Goal: Information Seeking & Learning: Find specific fact

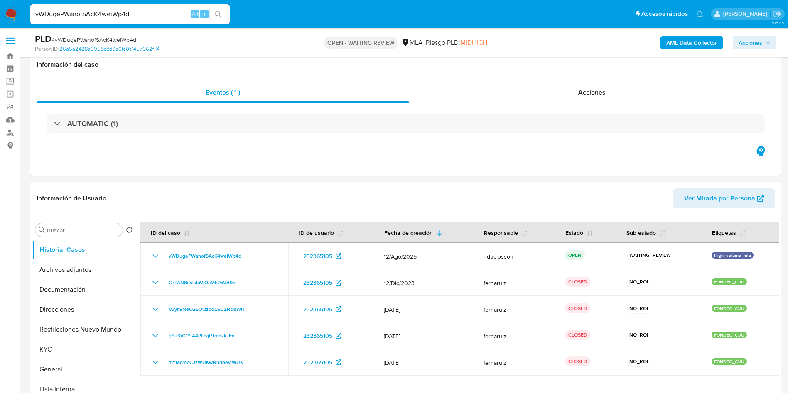
select select "10"
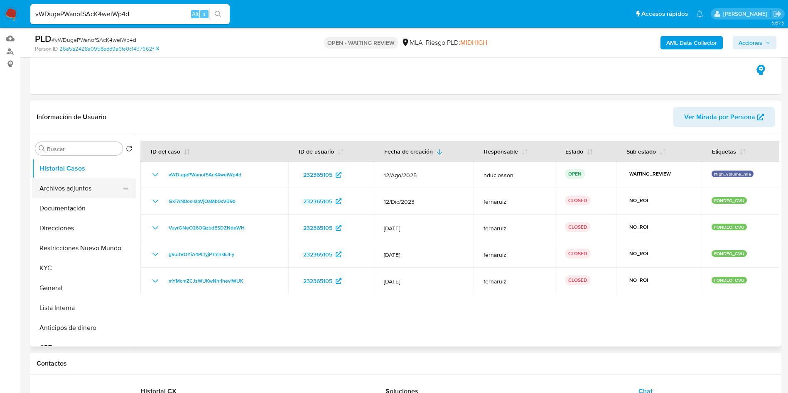
scroll to position [62, 0]
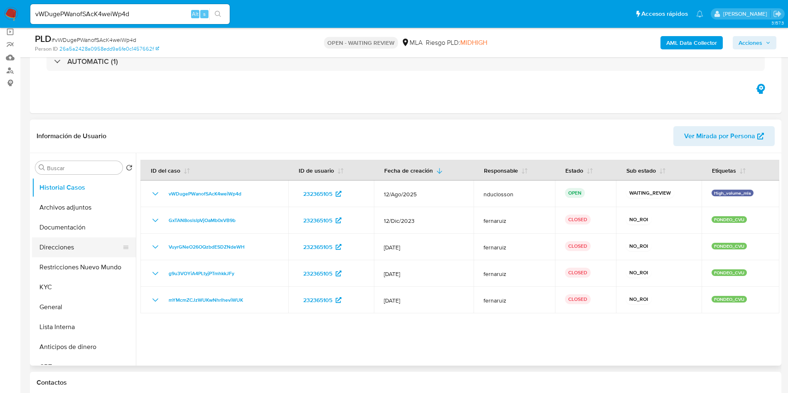
click at [73, 246] on button "Direcciones" at bounding box center [80, 248] width 97 height 20
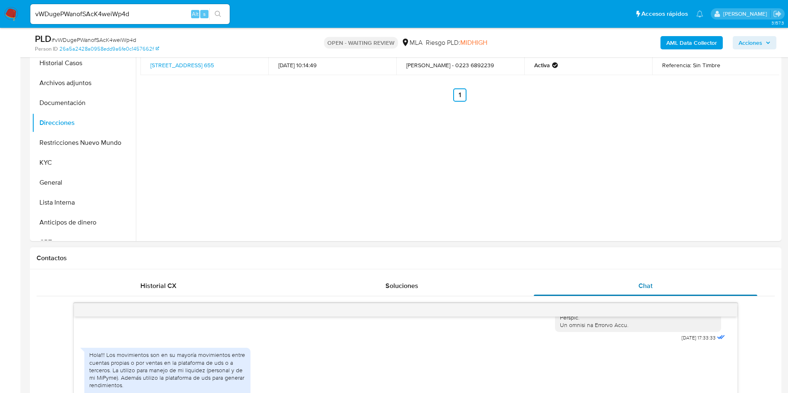
click at [622, 282] on div "Chat" at bounding box center [646, 286] width 224 height 20
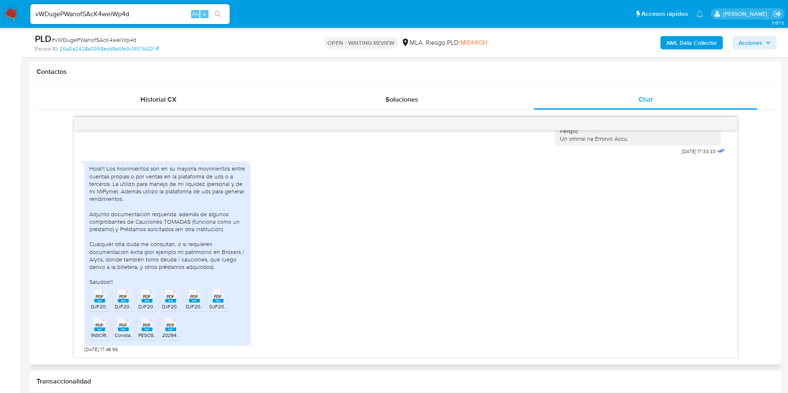
scroll to position [374, 0]
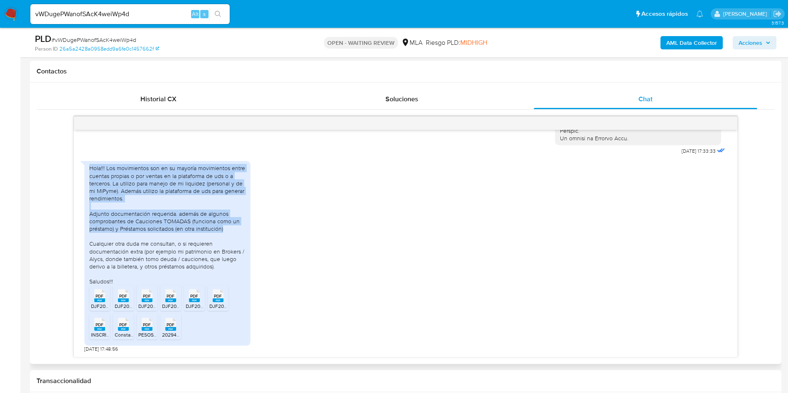
drag, startPoint x: 230, startPoint y: 229, endPoint x: 89, endPoint y: 160, distance: 157.6
click at [89, 160] on div "Hola!!! Los movimientos son en su mayoría movimientos entre cuentas propias o p…" at bounding box center [167, 255] width 166 height 196
copy div "Hola!!! Los movimientos son en su mayoría movimientos entre cuentas propias o p…"
click at [80, 12] on input "vWDugePWanofSAcK4weiWp4d" at bounding box center [129, 14] width 199 height 11
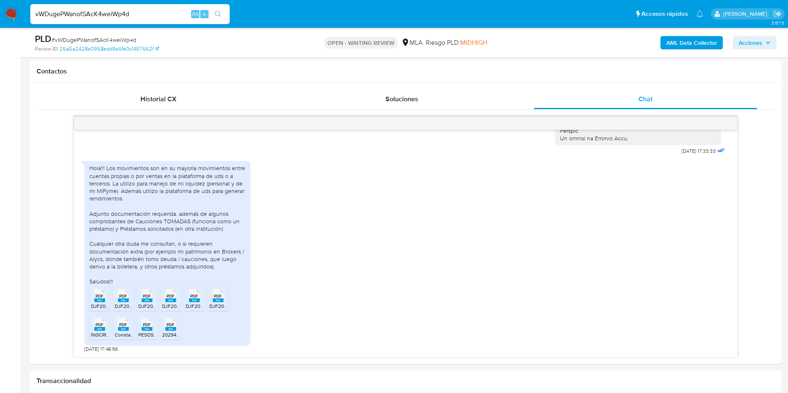
click at [79, 11] on input "vWDugePWanofSAcK4weiWp4d" at bounding box center [129, 14] width 199 height 11
click at [78, 11] on input "vWDugePWanofSAcK4weiWp4d" at bounding box center [129, 14] width 199 height 11
paste input "hMnZrx7XTgOQGgegkGZVzAzr"
type input "hMnZrx7XTgOQGgegkGZVzAzr"
click at [213, 14] on button "search-icon" at bounding box center [217, 14] width 17 height 12
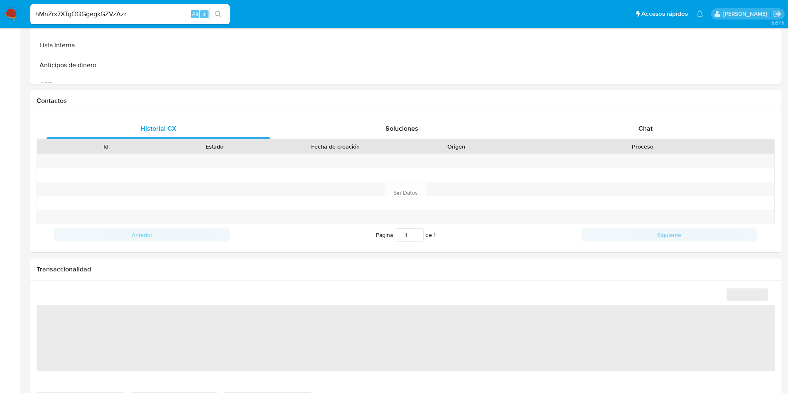
select select "10"
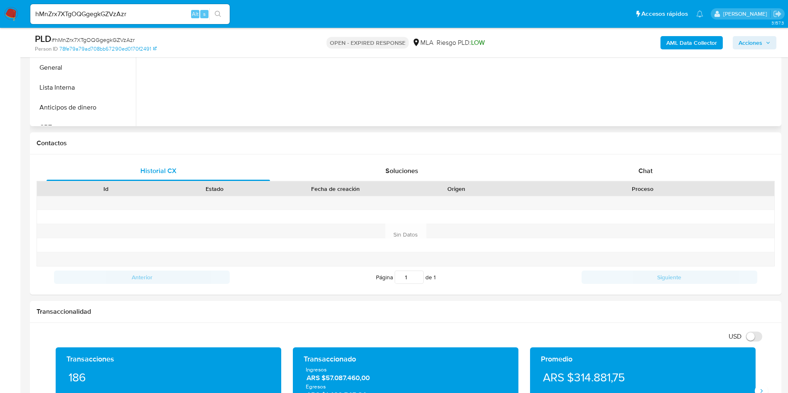
scroll to position [125, 0]
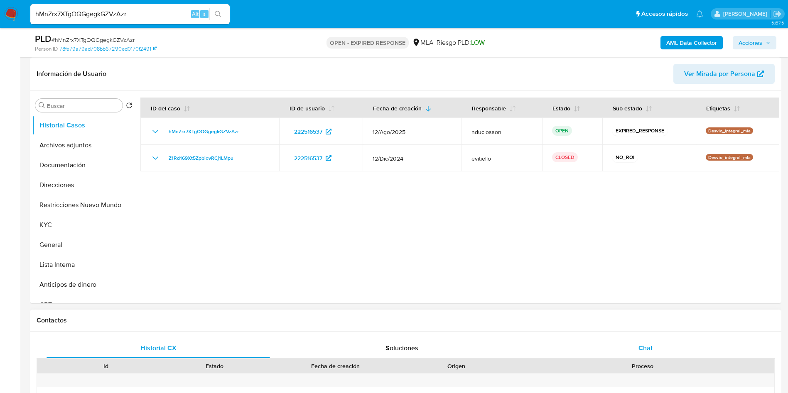
click at [625, 350] on div "Chat" at bounding box center [646, 349] width 224 height 20
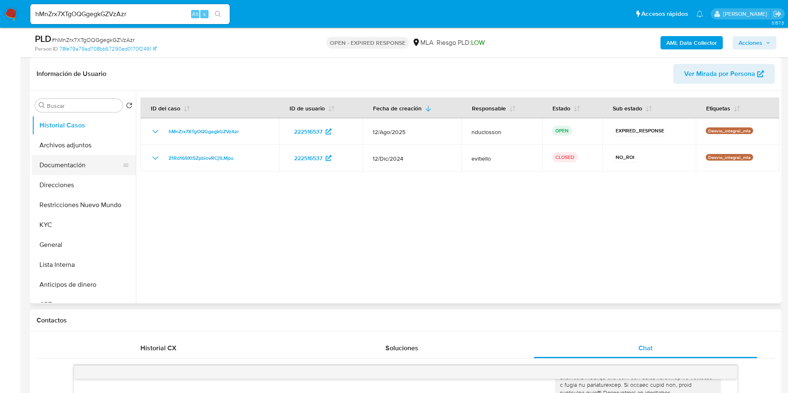
click at [91, 157] on button "Documentación" at bounding box center [80, 165] width 97 height 20
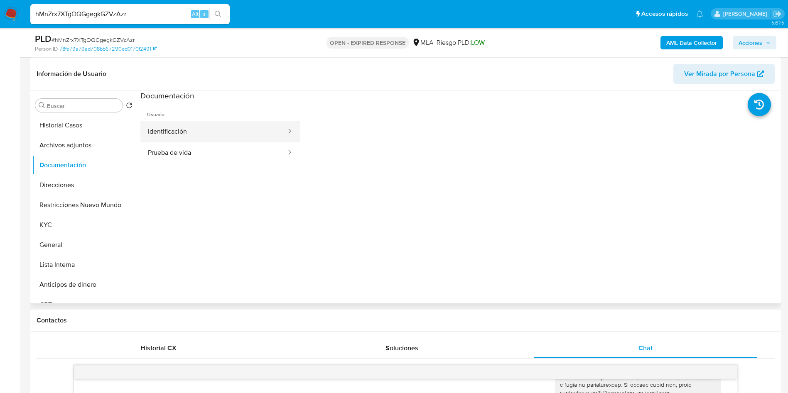
click at [204, 131] on button "Identificación" at bounding box center [213, 131] width 147 height 21
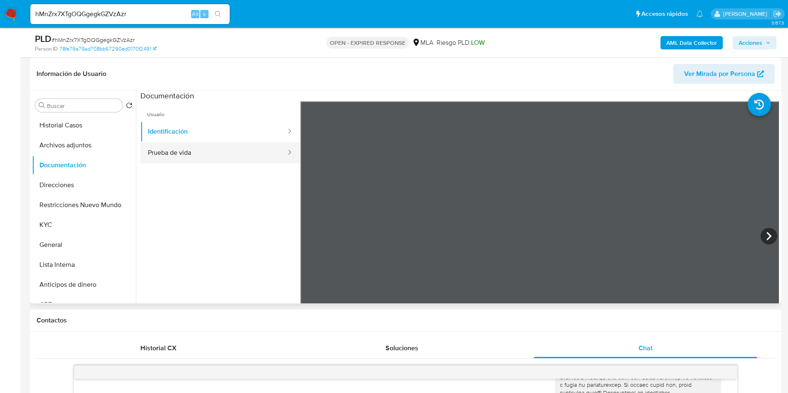
click at [202, 156] on button "Prueba de vida" at bounding box center [213, 153] width 147 height 21
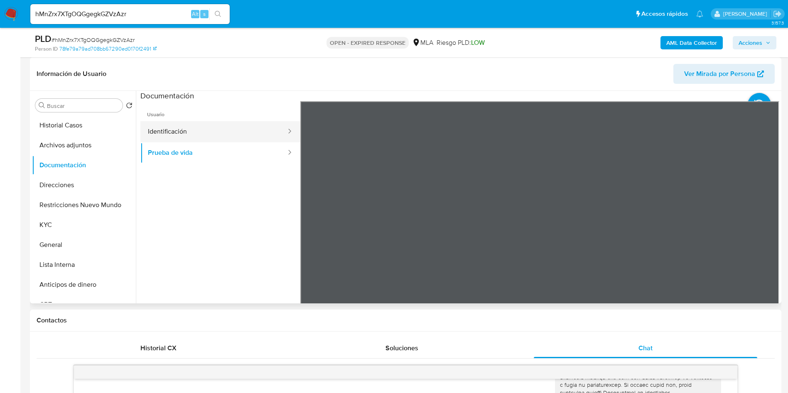
click at [232, 130] on button "Identificación" at bounding box center [213, 131] width 147 height 21
click at [199, 210] on ul "Usuario Identificación Prueba de vida" at bounding box center [220, 220] width 160 height 239
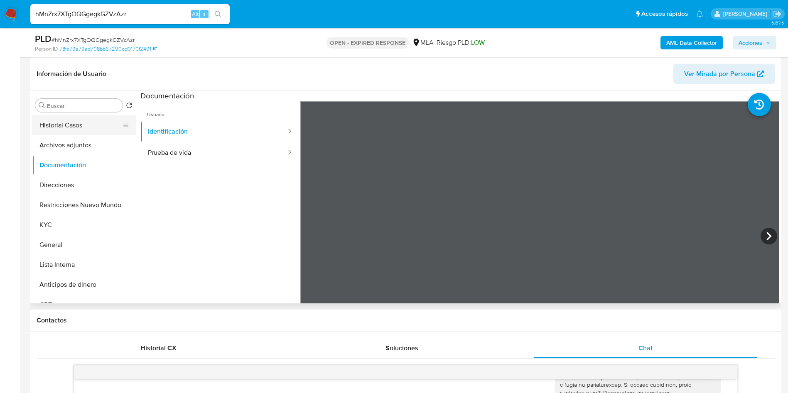
click at [68, 122] on button "Historial Casos" at bounding box center [80, 126] width 97 height 20
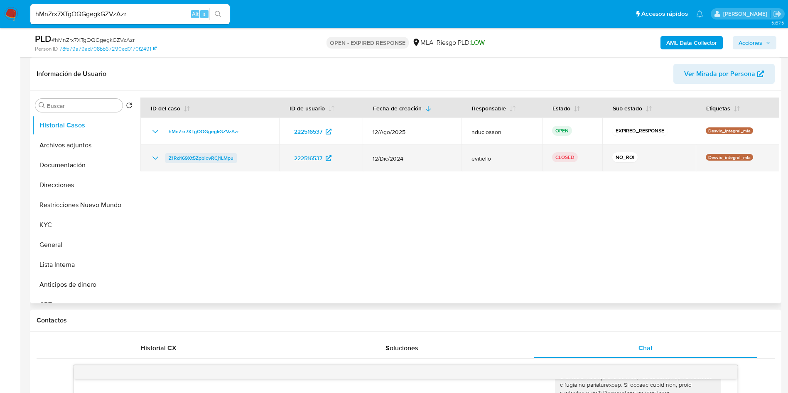
click at [210, 160] on span "Z1Rd169Xt5ZpbiovRCj1LMpu" at bounding box center [201, 158] width 65 height 10
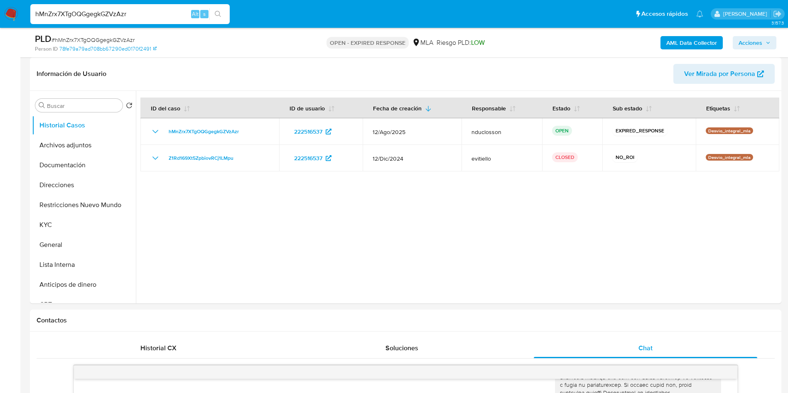
click at [64, 17] on input "hMnZrx7XTgOQGgegkGZVzAzr" at bounding box center [129, 14] width 199 height 11
paste input "UvNl1pFeolkHxnc9kWbwbayn"
type input "UvNl1pFeolkHxnc9kWbwbayn"
click at [217, 17] on icon "search-icon" at bounding box center [218, 14] width 7 height 7
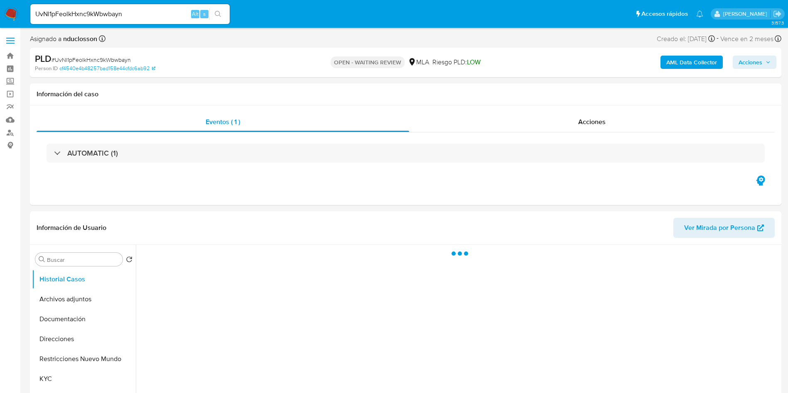
select select "10"
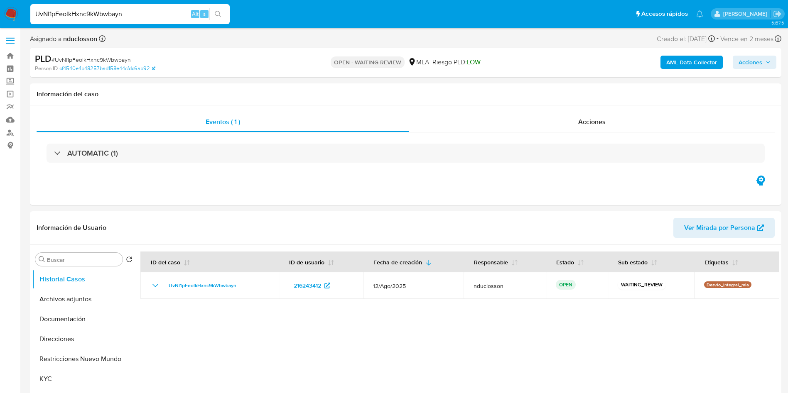
click at [90, 11] on input "UvNl1pFeolkHxnc9kWbwbayn" at bounding box center [129, 14] width 199 height 11
click at [219, 12] on icon "search-icon" at bounding box center [218, 14] width 6 height 6
click at [108, 7] on div "UvNl1pFeolkHxnc9kWbwbayn Alt s" at bounding box center [129, 14] width 199 height 20
click at [108, 8] on div "UvNl1pFeolkHxnc9kWbwbayn Alt s" at bounding box center [129, 14] width 199 height 20
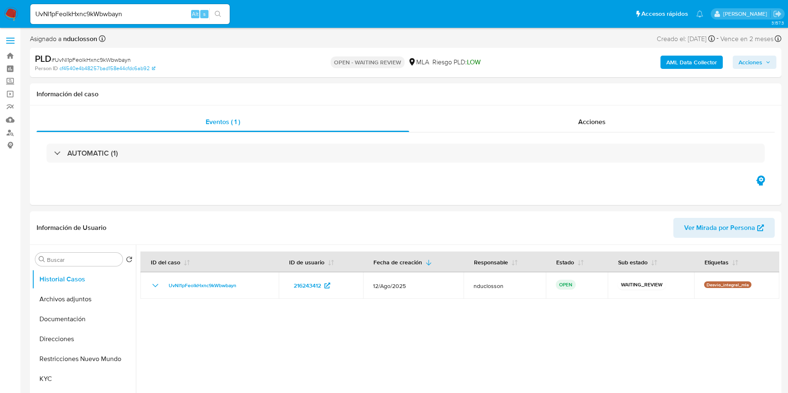
click at [108, 9] on input "UvNl1pFeolkHxnc9kWbwbayn" at bounding box center [129, 14] width 199 height 11
click at [213, 18] on button "search-icon" at bounding box center [217, 14] width 17 height 12
click at [106, 18] on input "UvNl1pFeolkHxnc9kWbwbayn" at bounding box center [129, 14] width 199 height 11
click at [96, 15] on input "UvNl1pFeolkHxnc9kWbwbayn" at bounding box center [129, 14] width 199 height 11
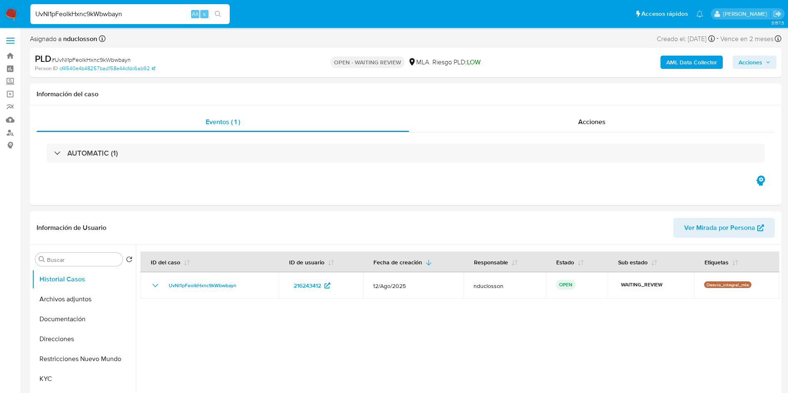
click at [96, 15] on input "UvNl1pFeolkHxnc9kWbwbayn" at bounding box center [129, 14] width 199 height 11
click at [222, 12] on button "search-icon" at bounding box center [217, 14] width 17 height 12
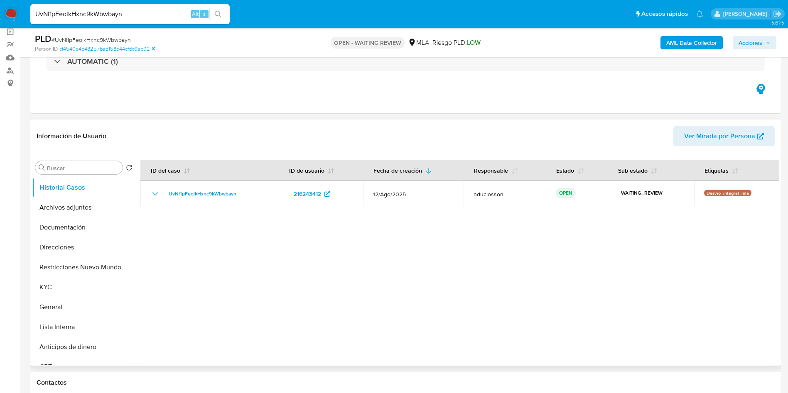
scroll to position [187, 0]
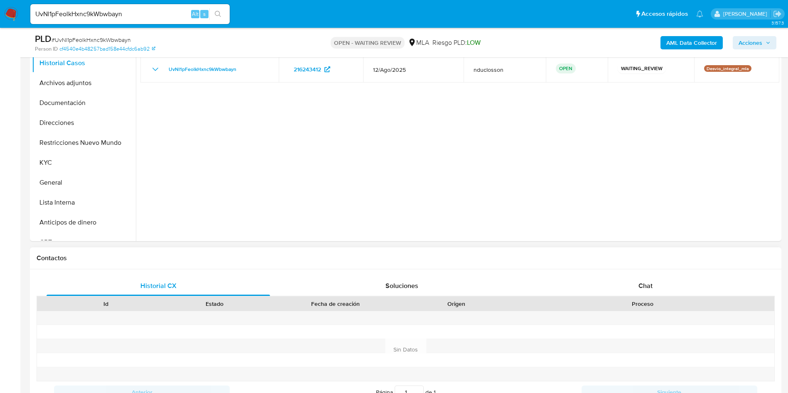
click at [626, 270] on div "Historial CX Soluciones Chat Id Estado Fecha de creación Origen Proceso Anterio…" at bounding box center [406, 340] width 752 height 140
click at [626, 280] on div "Chat" at bounding box center [646, 286] width 224 height 20
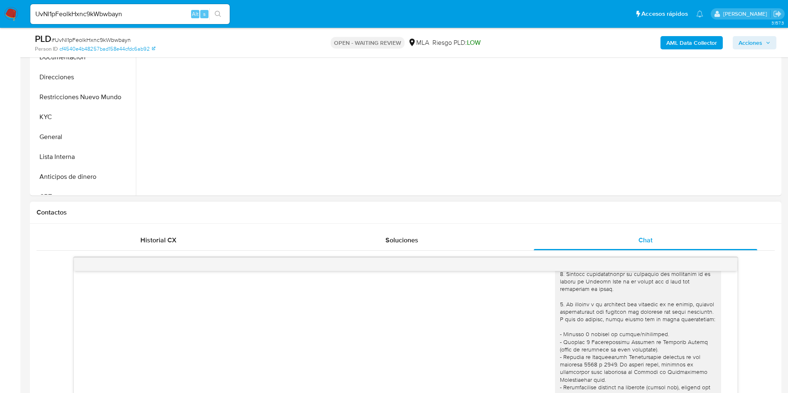
scroll to position [125, 0]
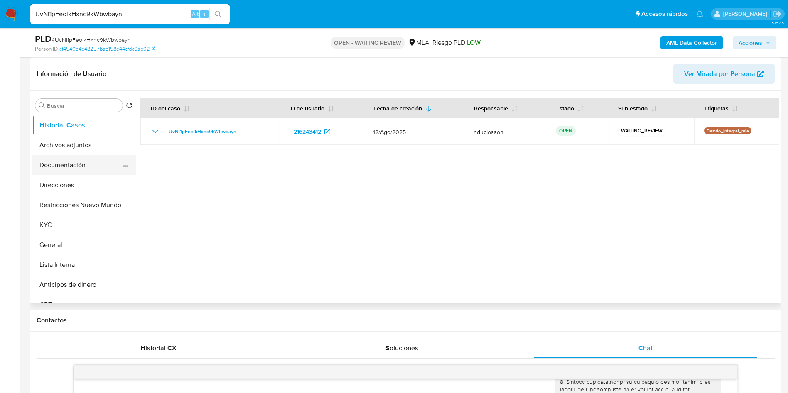
click at [57, 163] on button "Documentación" at bounding box center [80, 165] width 97 height 20
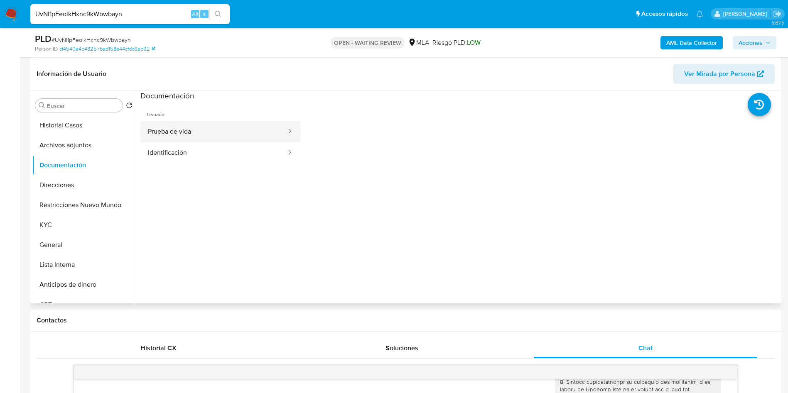
click at [204, 136] on button "Prueba de vida" at bounding box center [213, 131] width 147 height 21
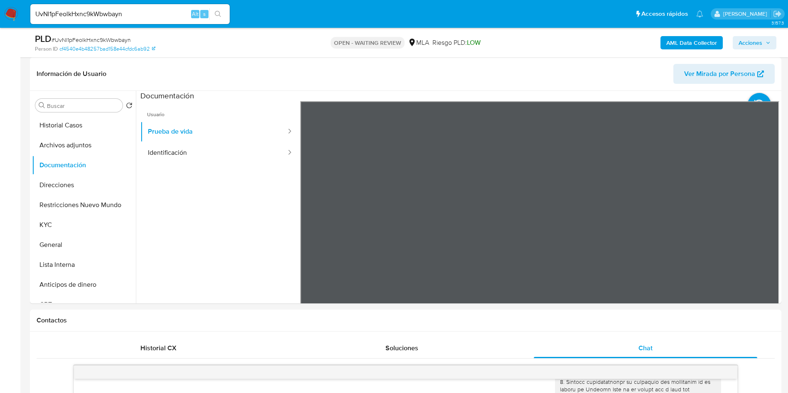
click at [94, 39] on span "# UvNl1pFeolkHxnc9kWbwbayn" at bounding box center [91, 40] width 79 height 8
copy span "UvNl1pFeolkHxnc9kWbwbayn"
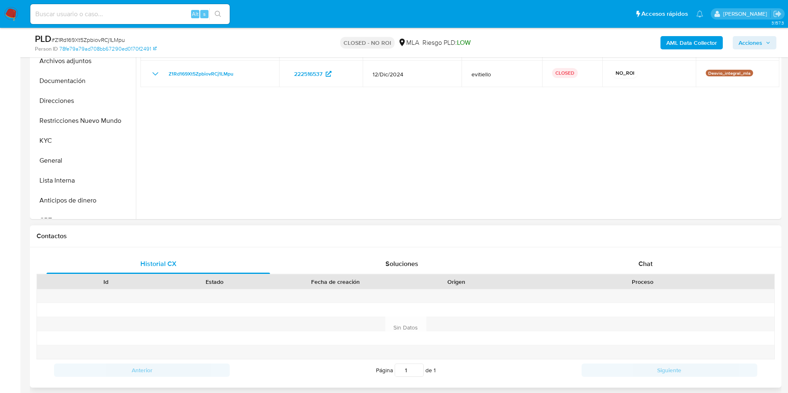
scroll to position [249, 0]
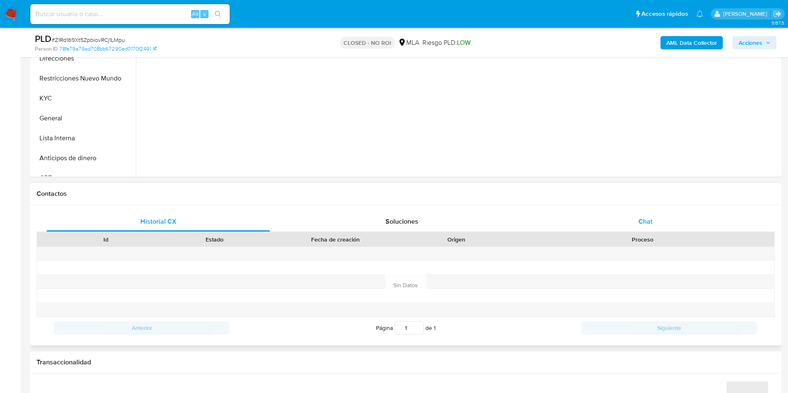
click at [638, 201] on div "Contactos" at bounding box center [406, 194] width 752 height 22
select select "10"
click at [642, 224] on span "Chat" at bounding box center [646, 222] width 14 height 10
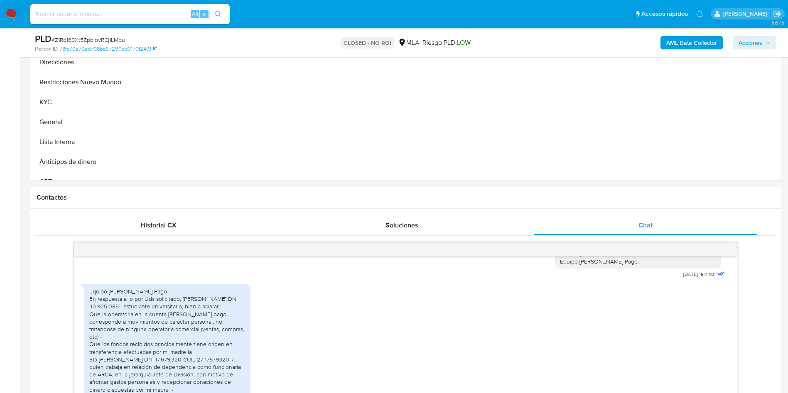
scroll to position [125, 0]
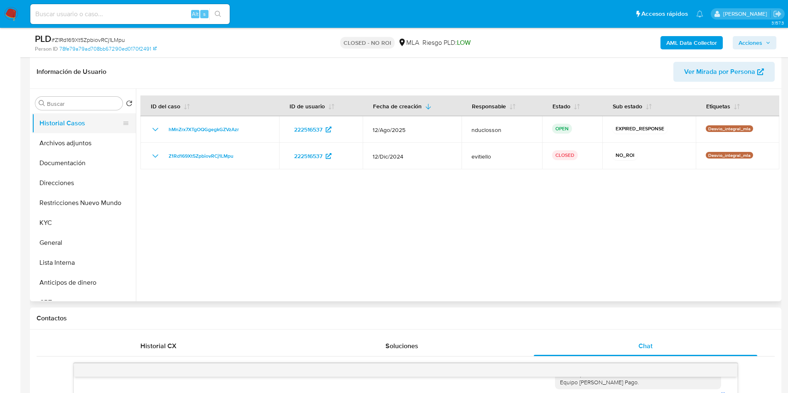
click at [76, 132] on button "Historial Casos" at bounding box center [80, 123] width 97 height 20
click at [75, 143] on button "Archivos adjuntos" at bounding box center [80, 143] width 97 height 20
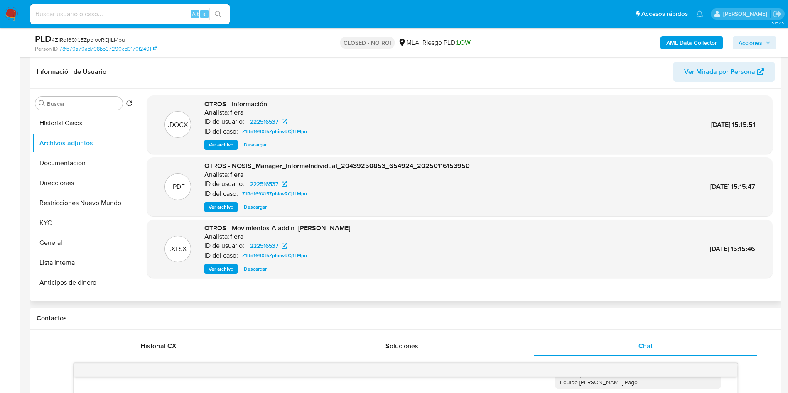
click at [216, 146] on span "Ver archivo" at bounding box center [221, 145] width 25 height 8
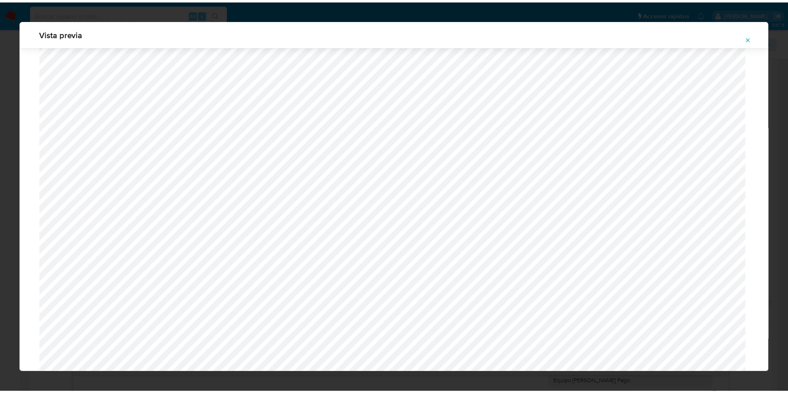
scroll to position [0, 0]
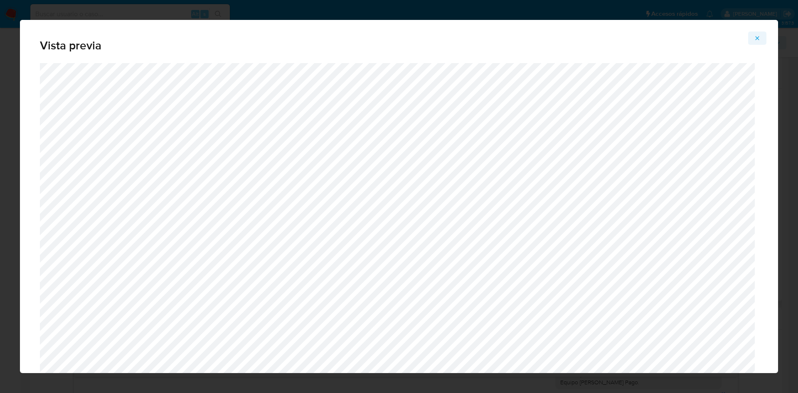
click at [761, 37] on button "Attachment preview" at bounding box center [757, 38] width 18 height 13
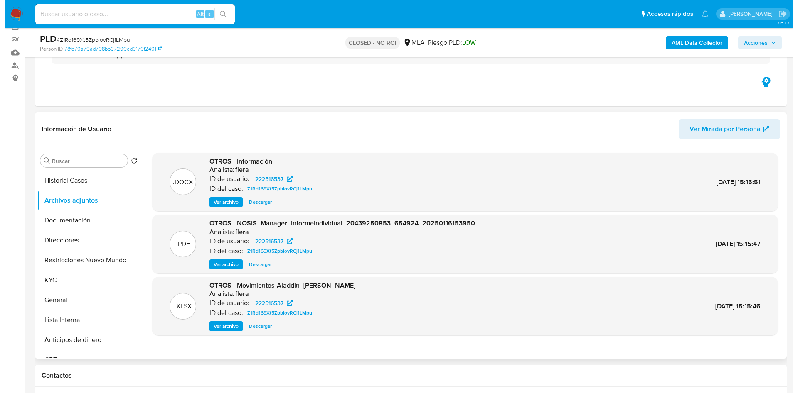
scroll to position [62, 0]
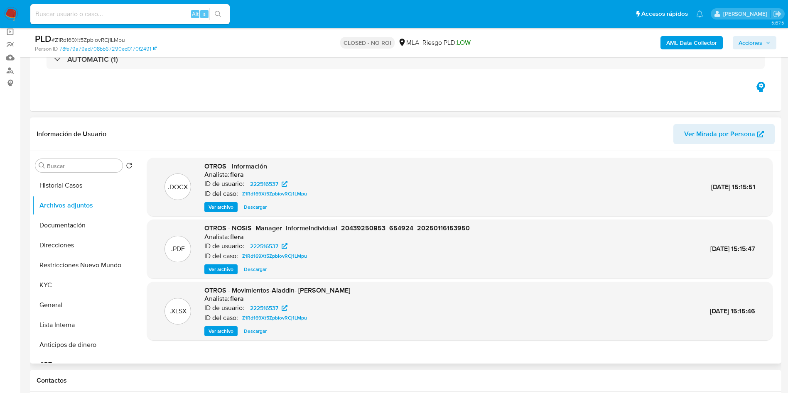
click at [222, 328] on span "Ver archivo" at bounding box center [221, 331] width 25 height 8
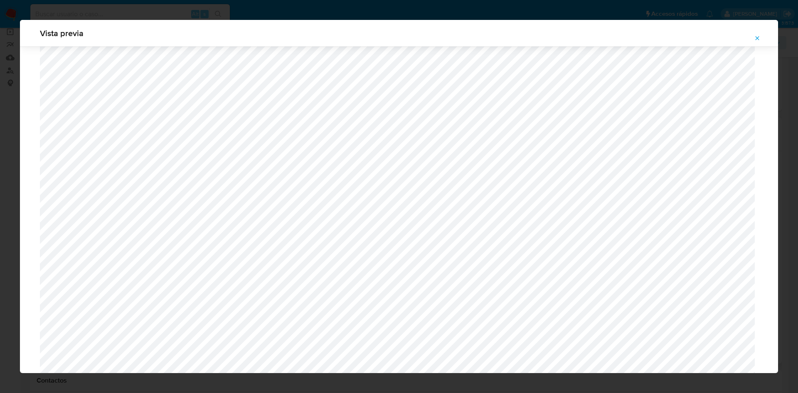
scroll to position [1167, 0]
click at [750, 42] on button "Attachment preview" at bounding box center [757, 38] width 18 height 13
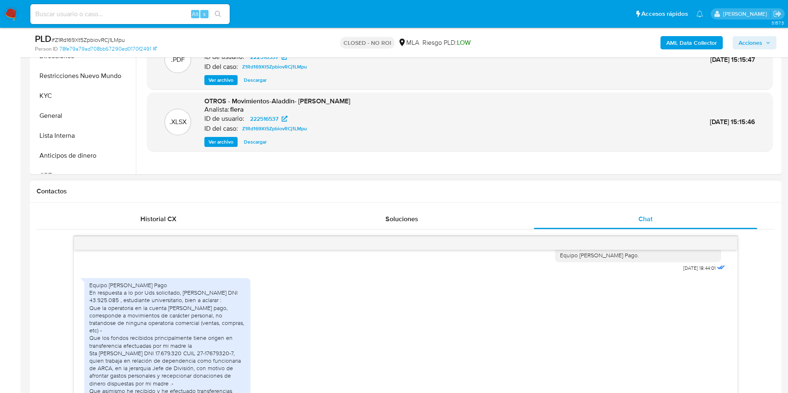
scroll to position [374, 0]
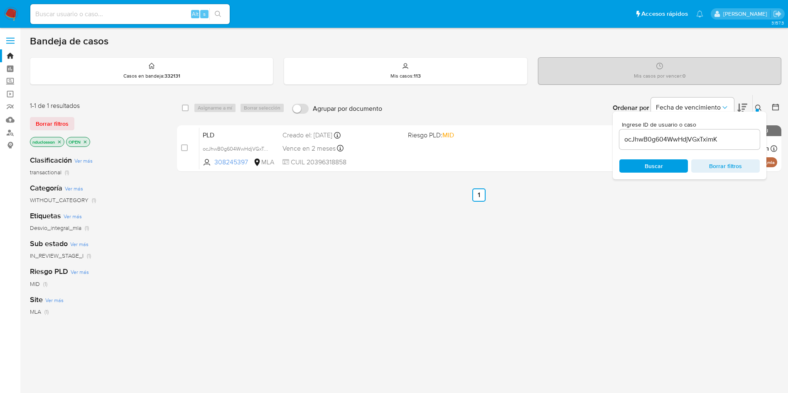
click at [654, 145] on input "ocJhwB0g604WwHdjVGxTximK" at bounding box center [689, 139] width 140 height 11
click at [649, 140] on input "ocJhwB0g604WwHdjVGxTximK" at bounding box center [689, 139] width 140 height 11
paste input "UvNl1pFeolkHxnc9kWbwbayn"
type input "UvNl1pFeolkHxnc9kWbwbayn"
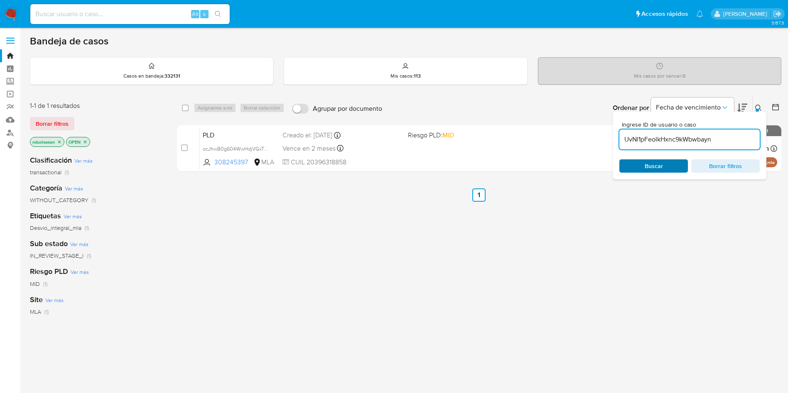
click at [644, 165] on span "Buscar" at bounding box center [653, 166] width 57 height 12
click at [185, 110] on input "checkbox" at bounding box center [185, 108] width 7 height 7
checkbox input "true"
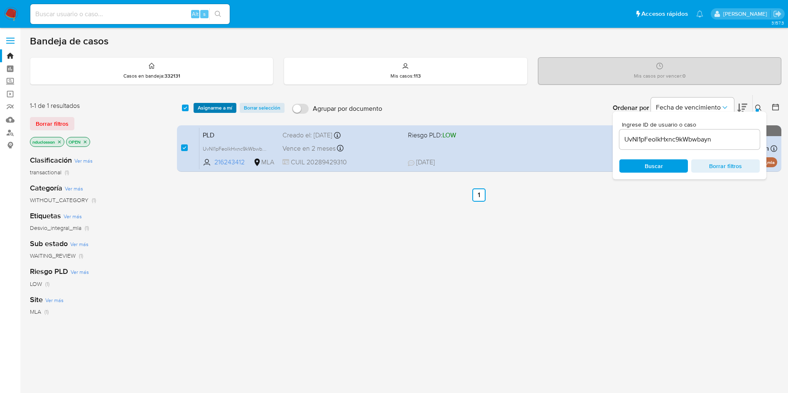
click at [205, 108] on span "Asignarme a mí" at bounding box center [215, 108] width 34 height 8
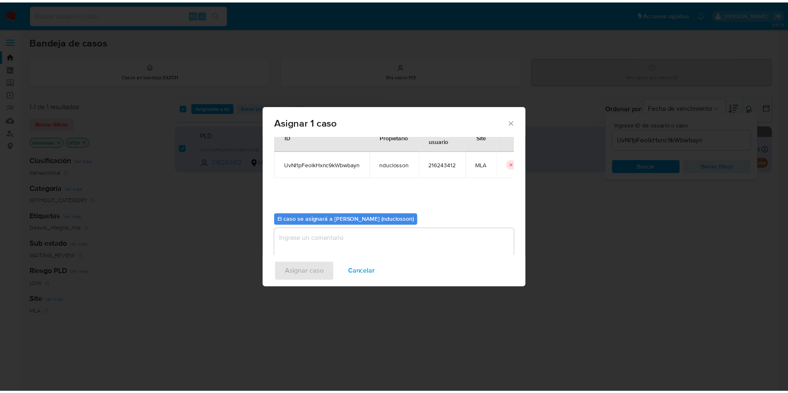
scroll to position [43, 0]
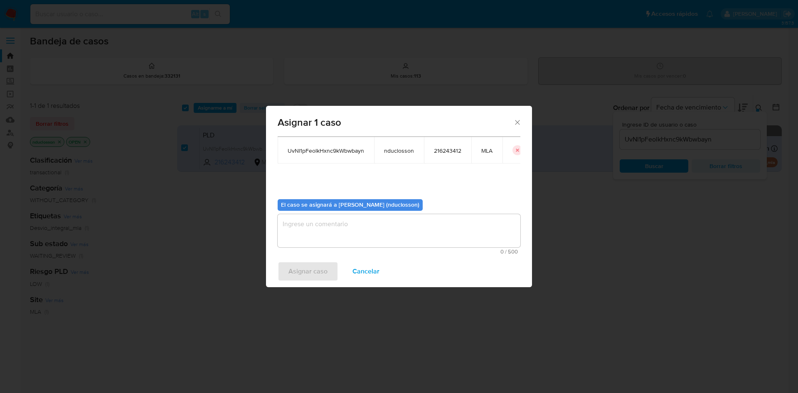
click at [310, 249] on span "0 / 500" at bounding box center [399, 251] width 238 height 5
click at [301, 226] on textarea "assign-modal" at bounding box center [399, 230] width 243 height 33
click at [302, 272] on span "Asignar caso" at bounding box center [307, 272] width 39 height 18
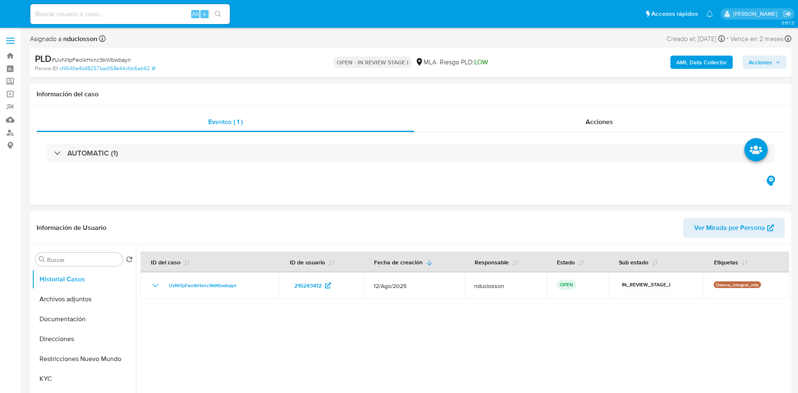
select select "10"
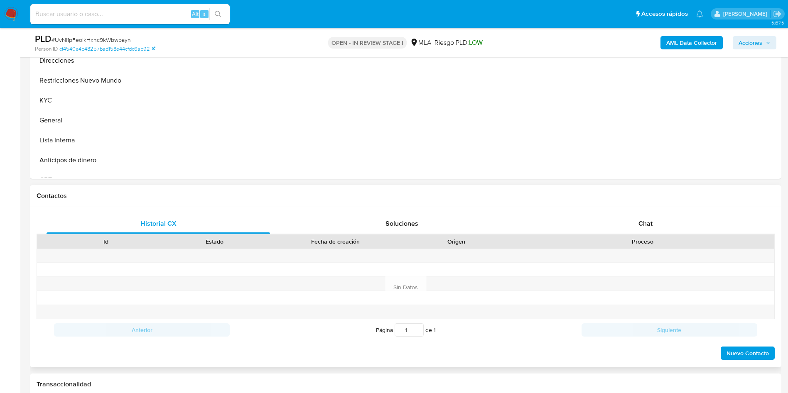
click at [619, 221] on div "Chat" at bounding box center [646, 224] width 224 height 20
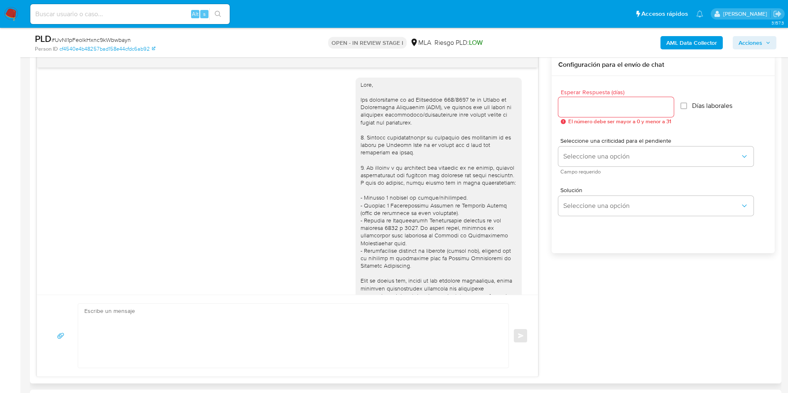
scroll to position [316, 0]
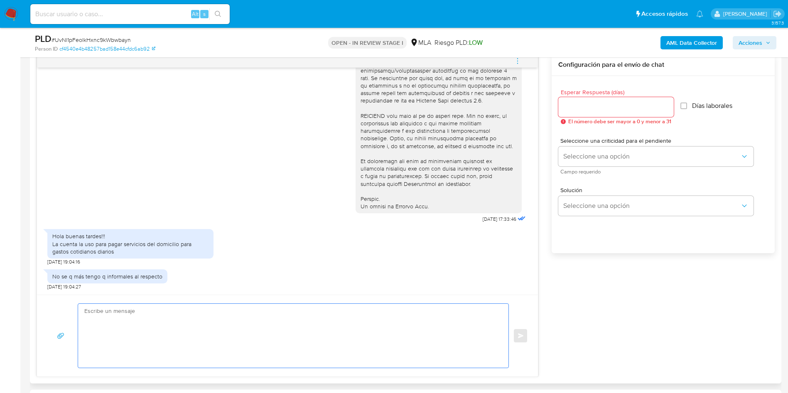
click at [226, 342] on textarea at bounding box center [291, 336] width 414 height 64
paste textarea "Hola Sebastian, Muchas gracias por tu respuesta No obstante, necesitamos que no…"
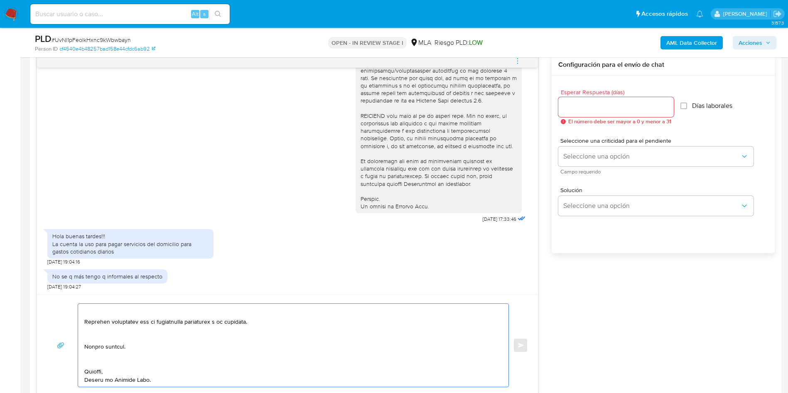
scroll to position [255, 0]
click at [106, 359] on textarea at bounding box center [291, 345] width 414 height 83
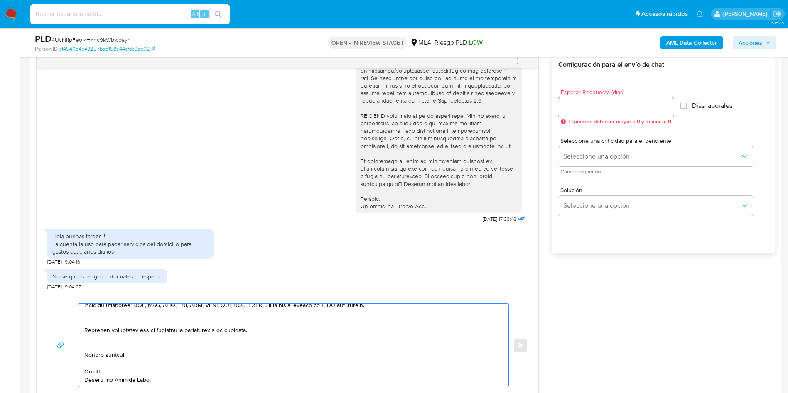
click at [92, 346] on textarea at bounding box center [291, 345] width 414 height 83
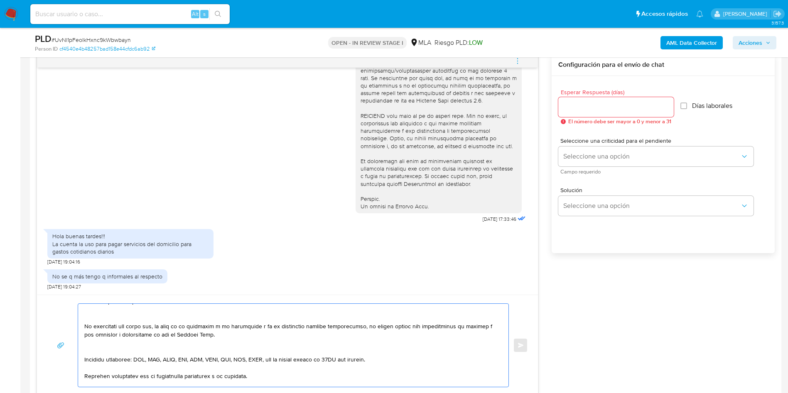
scroll to position [168, 0]
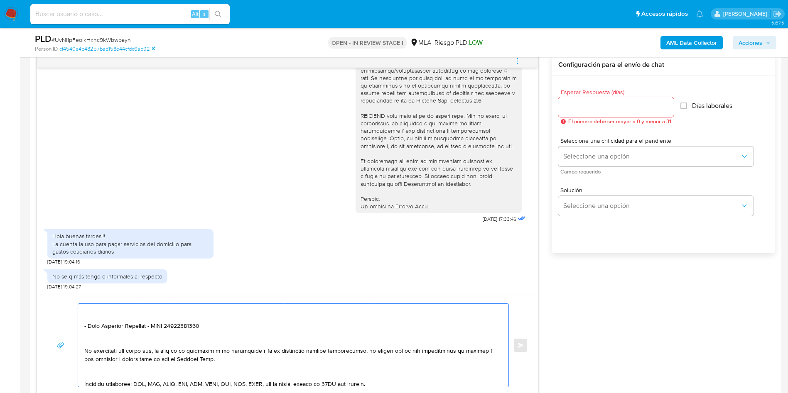
click at [93, 377] on textarea at bounding box center [291, 345] width 414 height 83
click at [99, 338] on textarea at bounding box center [291, 345] width 414 height 83
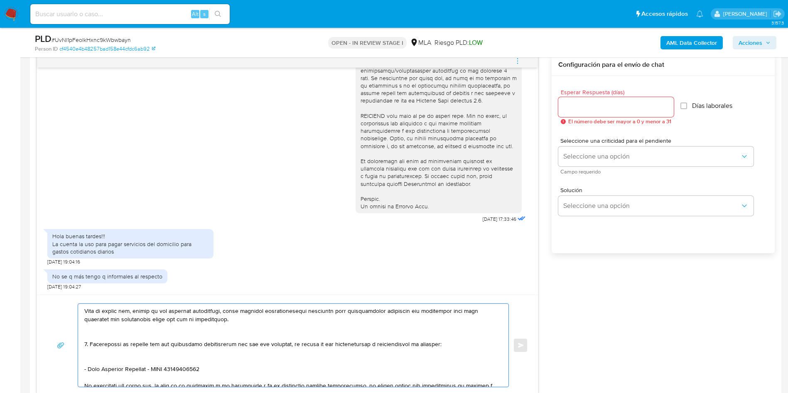
scroll to position [106, 0]
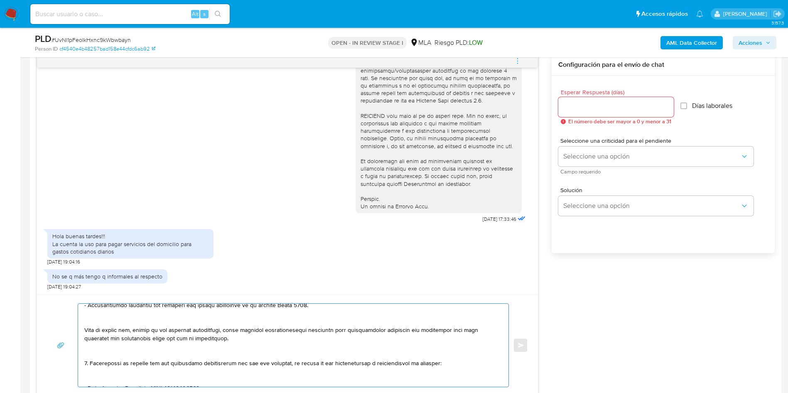
click at [92, 380] on textarea at bounding box center [291, 345] width 414 height 83
click at [97, 356] on textarea at bounding box center [291, 345] width 414 height 83
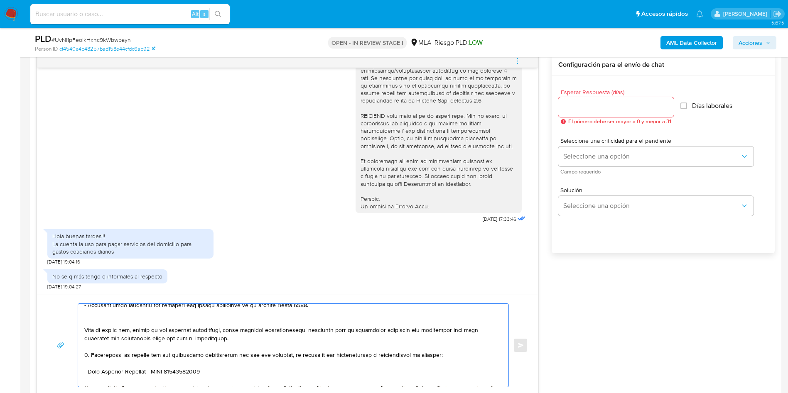
scroll to position [43, 0]
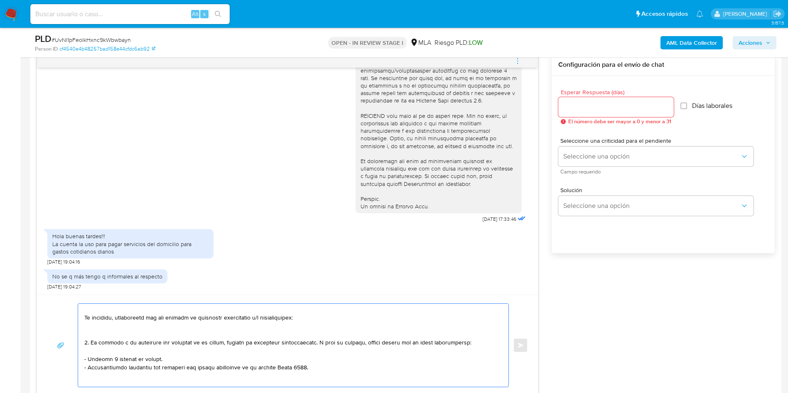
click at [96, 379] on textarea at bounding box center [291, 345] width 414 height 83
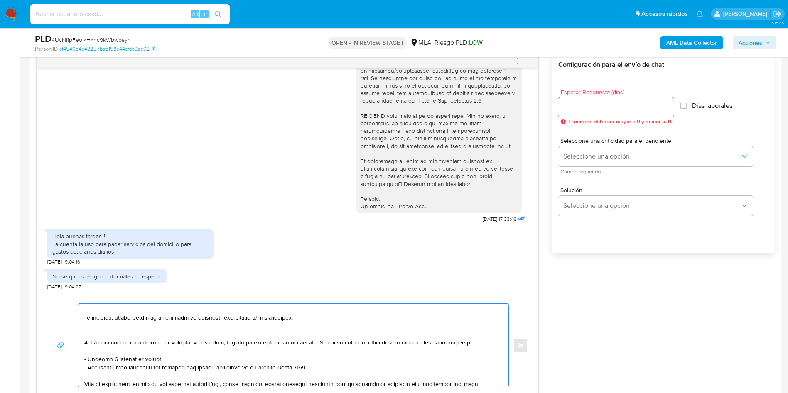
click at [101, 329] on textarea at bounding box center [291, 345] width 414 height 83
click at [101, 334] on textarea at bounding box center [291, 345] width 414 height 83
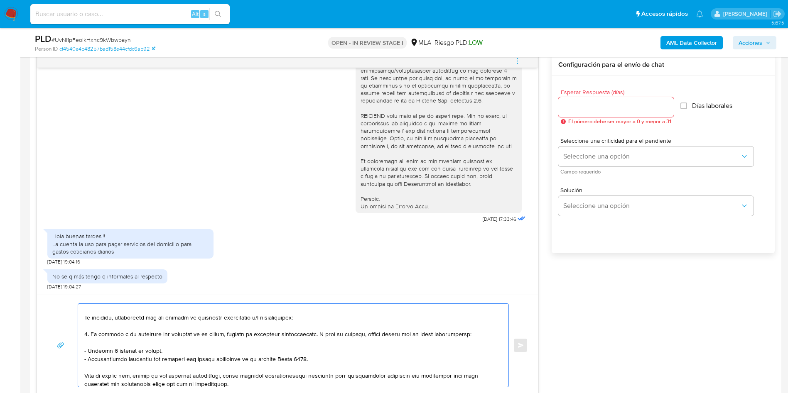
click at [305, 317] on textarea at bounding box center [291, 345] width 414 height 83
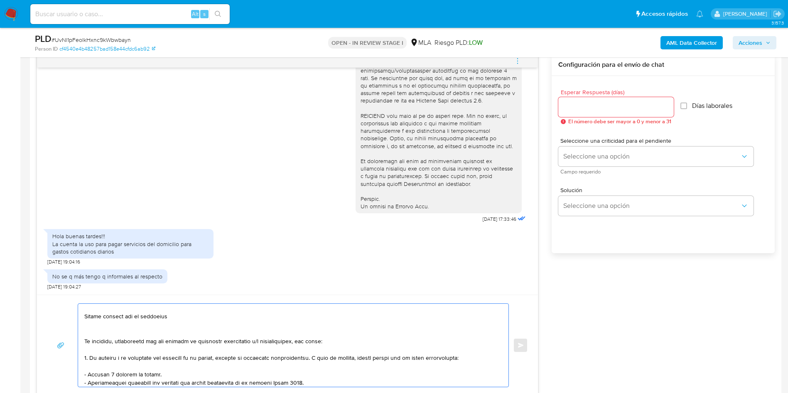
scroll to position [0, 0]
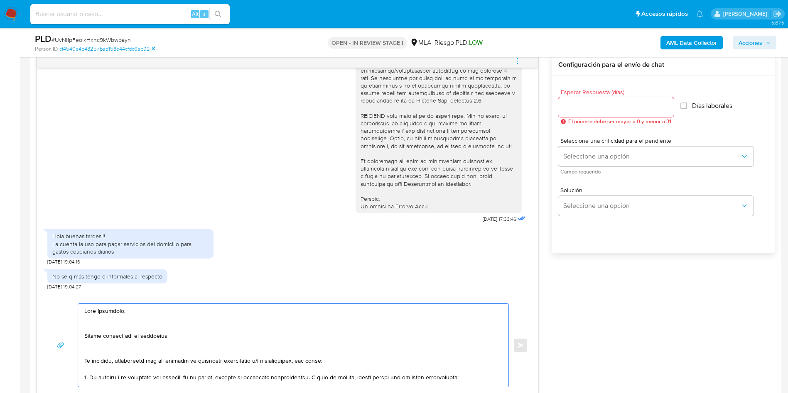
click at [118, 357] on textarea at bounding box center [291, 345] width 414 height 83
click at [104, 349] on textarea at bounding box center [291, 345] width 414 height 83
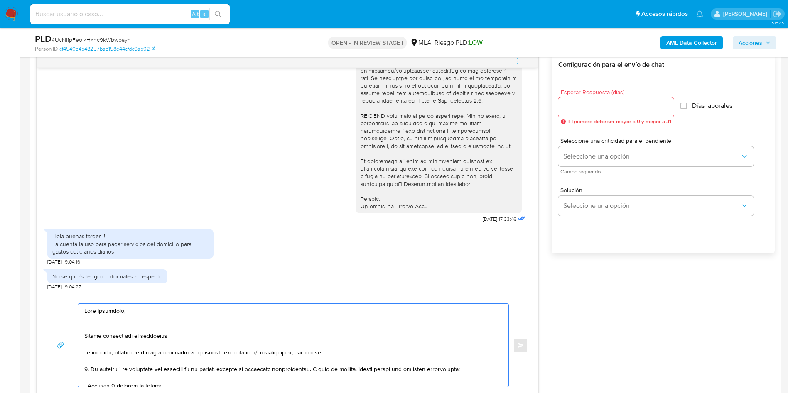
click at [101, 330] on textarea at bounding box center [291, 345] width 414 height 83
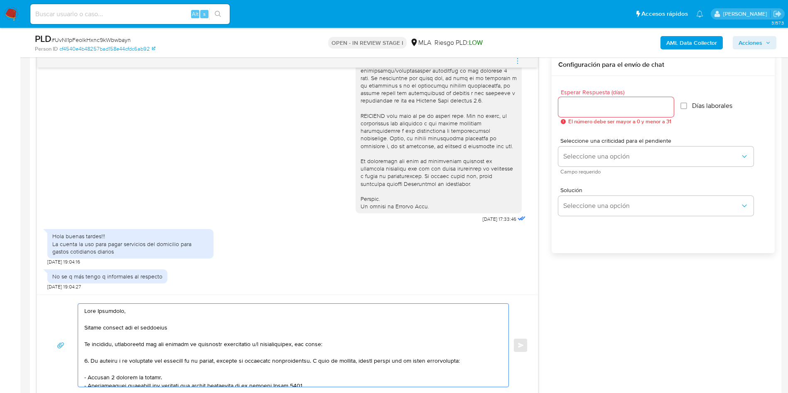
type textarea "Hola Sebastian, Muchas gracias por tu respuesta No obstante, necesitamos que no…"
drag, startPoint x: 595, startPoint y: 111, endPoint x: 590, endPoint y: 118, distance: 9.1
click at [595, 111] on input "Esperar Respuesta (días)" at bounding box center [616, 107] width 116 height 11
type input "1"
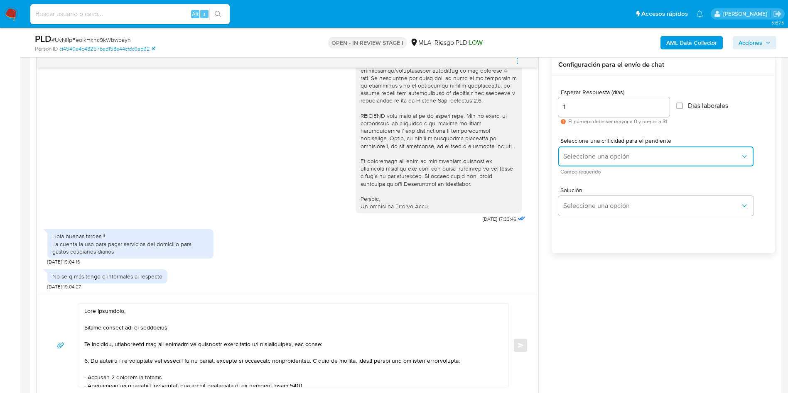
click at [586, 164] on button "Seleccione una opción" at bounding box center [655, 157] width 195 height 20
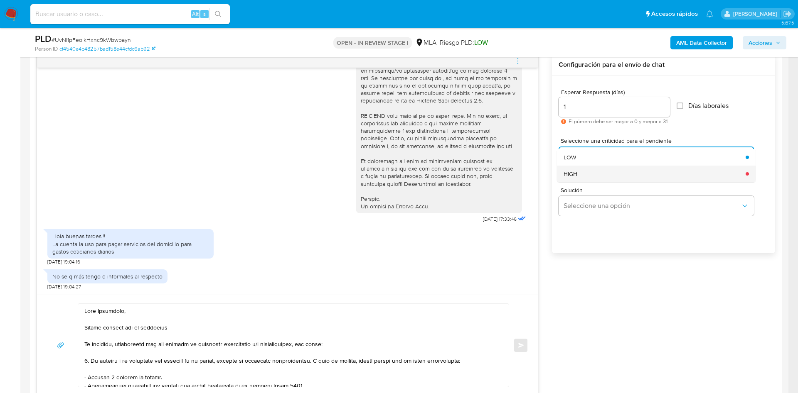
click at [590, 175] on div "HIGH" at bounding box center [651, 174] width 177 height 17
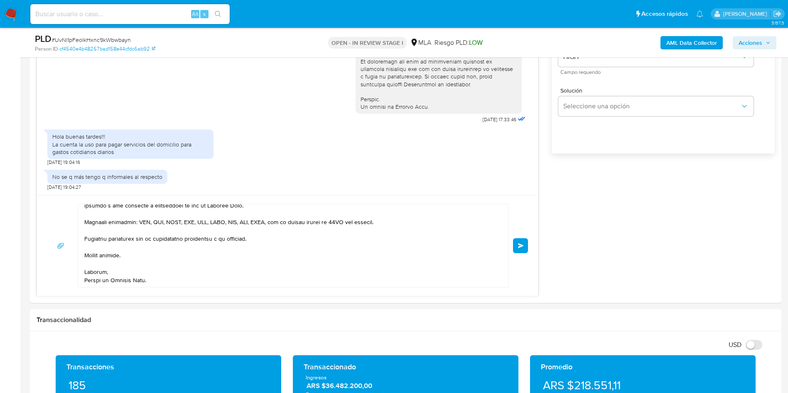
scroll to position [561, 0]
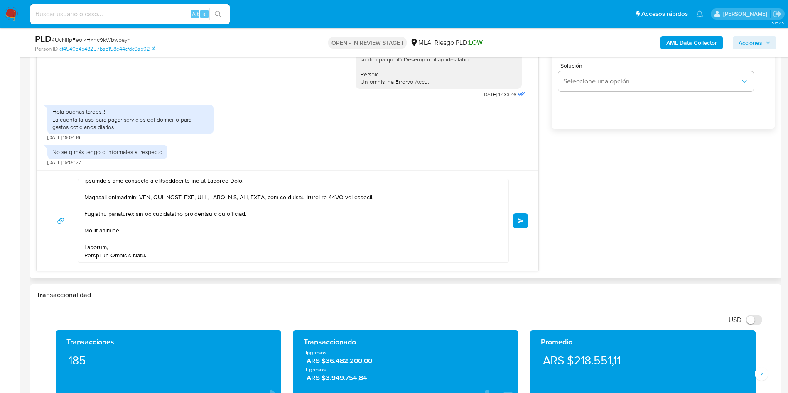
click at [521, 224] on button "Enviar" at bounding box center [520, 221] width 15 height 15
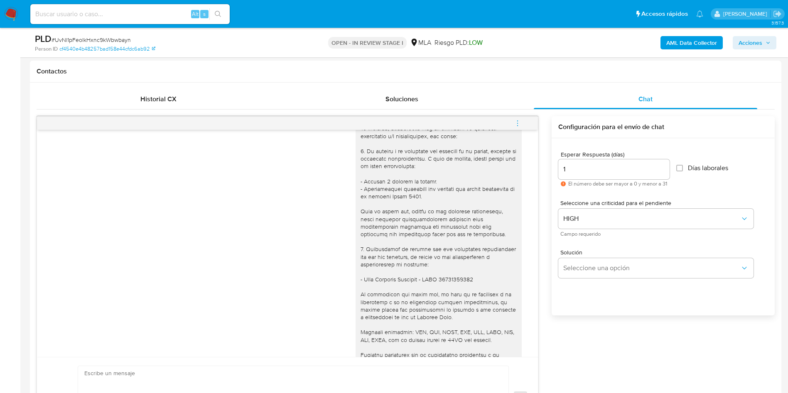
scroll to position [526, 0]
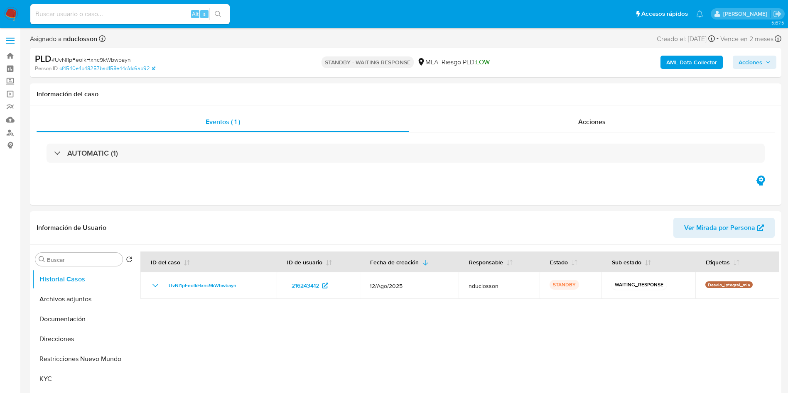
select select "10"
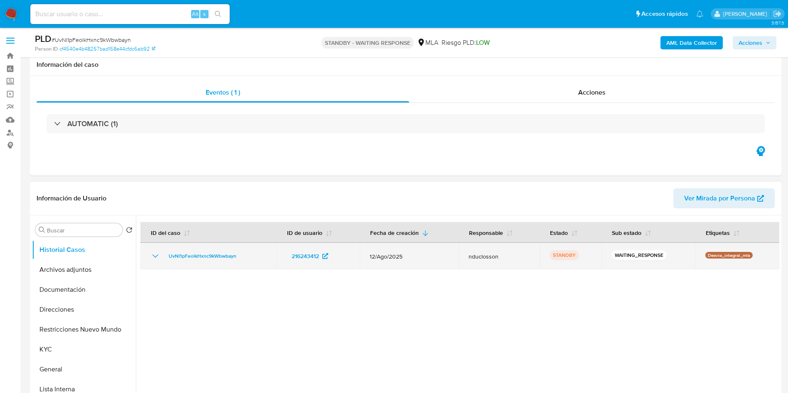
scroll to position [187, 0]
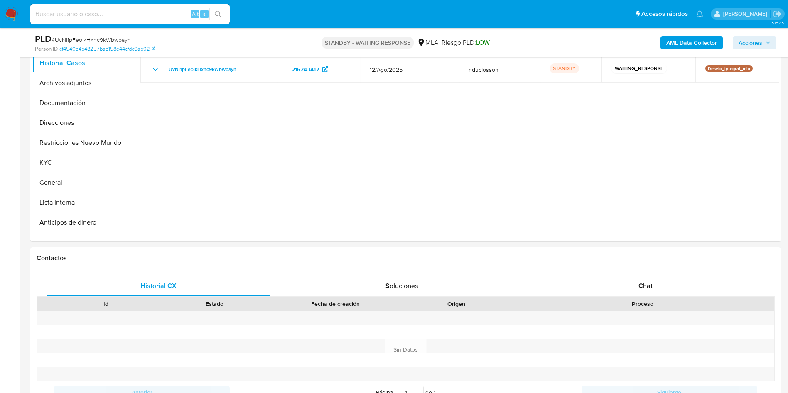
drag, startPoint x: 97, startPoint y: 27, endPoint x: 91, endPoint y: 17, distance: 10.6
click at [96, 26] on nav "Pausado Ver notificaciones Alt s Accesos rápidos Presiona las siguientes teclas…" at bounding box center [394, 14] width 788 height 28
click at [91, 17] on input at bounding box center [129, 14] width 199 height 11
paste input "HaJs0zhB5DWAVtwSZ7liD6eJ"
type input "HaJs0zhB5DWAVtwSZ7liD6eJ"
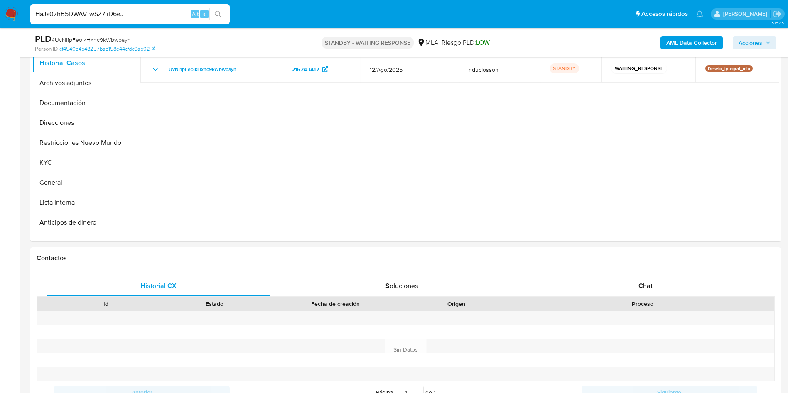
click at [226, 12] on button "search-icon" at bounding box center [217, 14] width 17 height 12
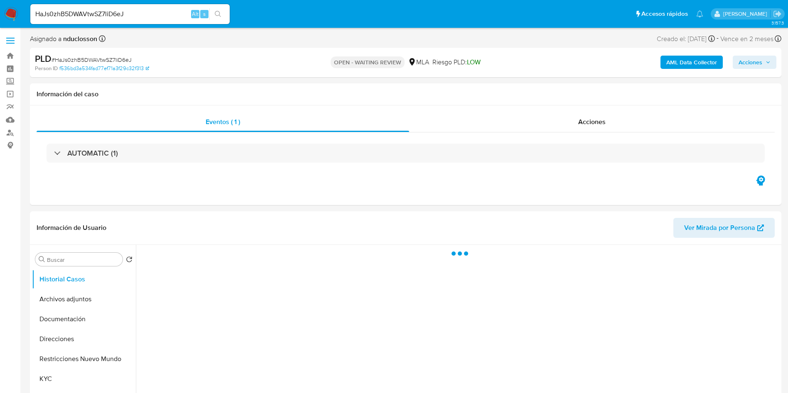
select select "10"
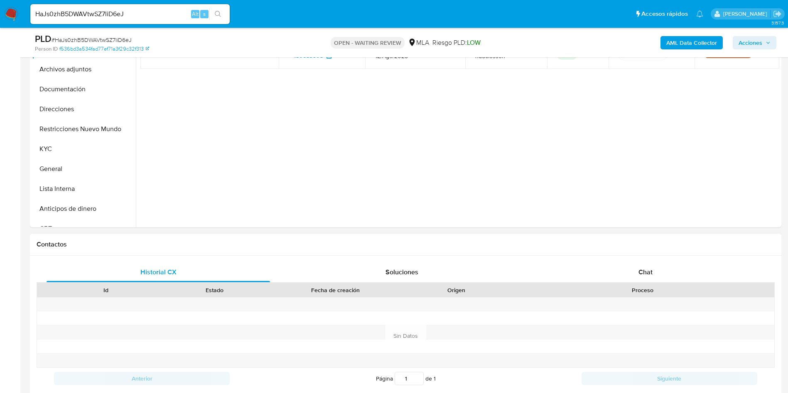
scroll to position [312, 0]
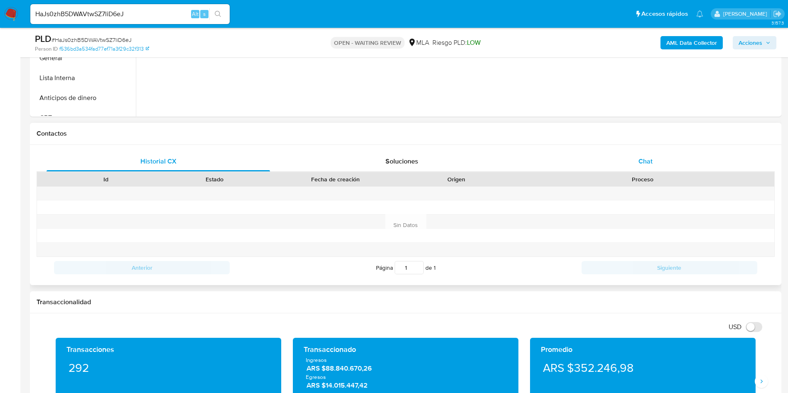
click at [660, 155] on div "Chat" at bounding box center [646, 162] width 224 height 20
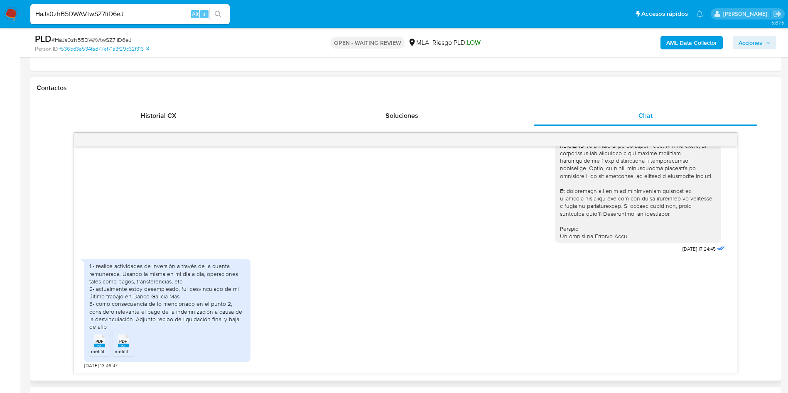
scroll to position [436, 0]
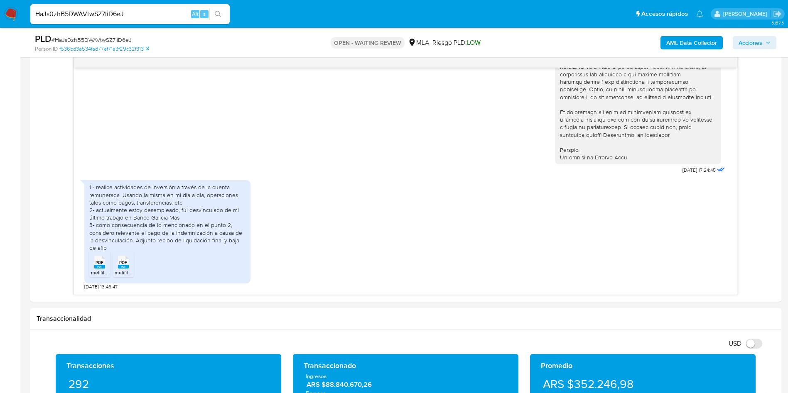
click at [98, 14] on input "HaJs0zhB5DWAVtwSZ7liD6eJ" at bounding box center [129, 14] width 199 height 11
click at [215, 12] on icon "search-icon" at bounding box center [218, 14] width 7 height 7
click at [98, 260] on span "PDF" at bounding box center [100, 262] width 8 height 5
click at [123, 260] on span "PDF" at bounding box center [123, 262] width 8 height 5
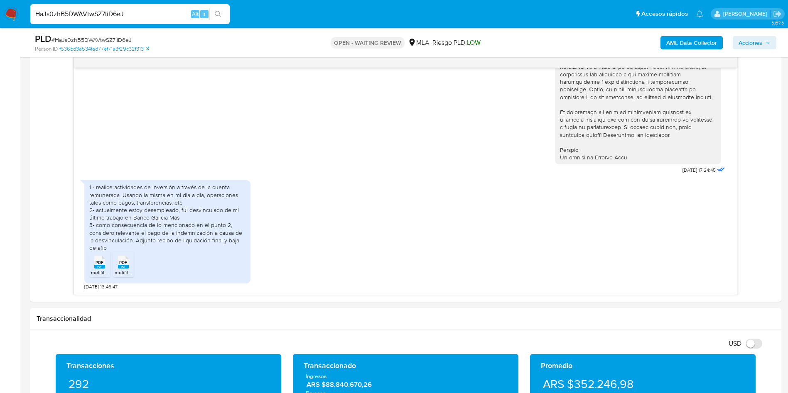
click at [118, 9] on input "HaJs0zhB5DWAVtwSZ7liD6eJ" at bounding box center [129, 14] width 199 height 11
click at [217, 11] on icon "search-icon" at bounding box center [218, 14] width 6 height 6
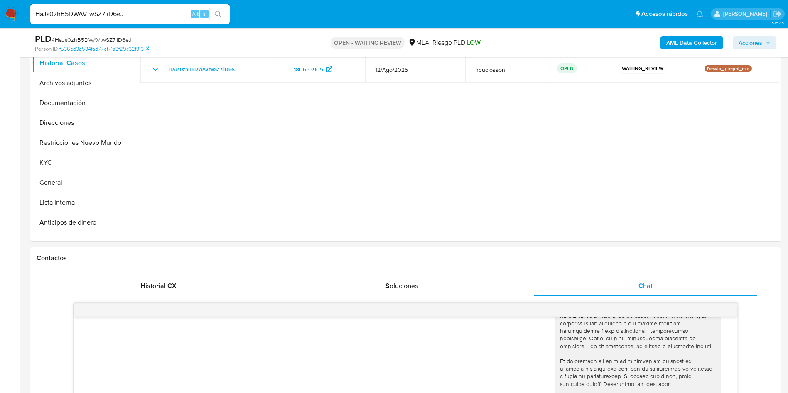
scroll to position [0, 0]
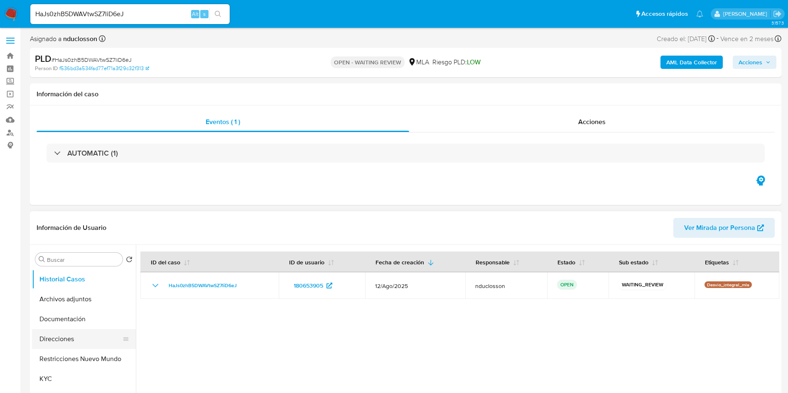
click at [75, 336] on button "Direcciones" at bounding box center [80, 339] width 97 height 20
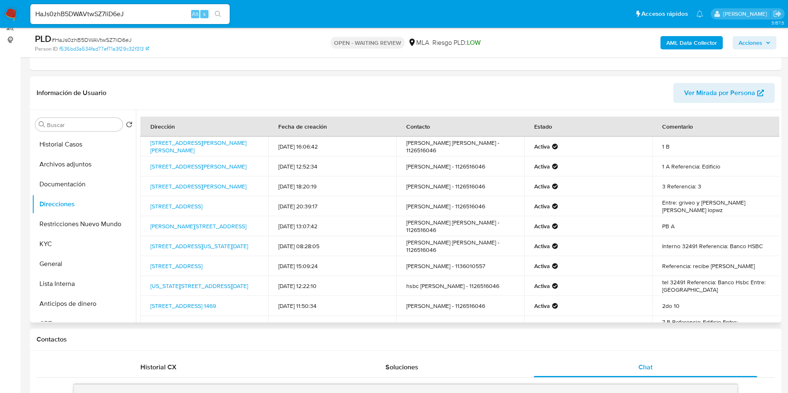
scroll to position [125, 0]
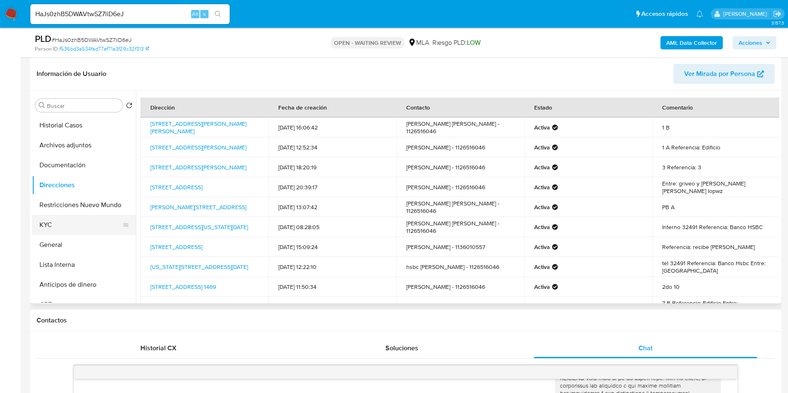
click at [59, 227] on button "KYC" at bounding box center [80, 225] width 97 height 20
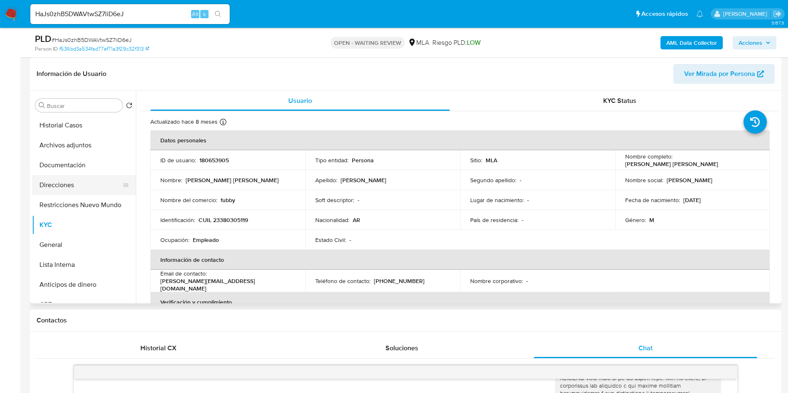
click at [78, 176] on button "Direcciones" at bounding box center [80, 185] width 97 height 20
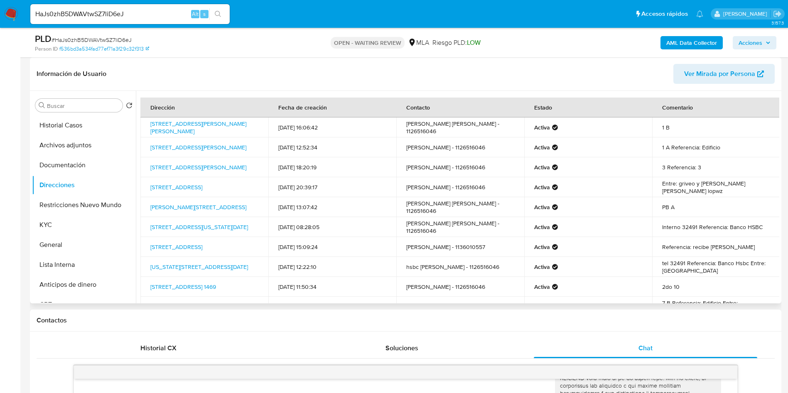
click at [147, 179] on td "Calle Concordia 4827, Villa Devoto, Capital Federal, 1419, Argentina 4827" at bounding box center [204, 187] width 128 height 20
drag, startPoint x: 147, startPoint y: 178, endPoint x: 250, endPoint y: 193, distance: 103.4
click at [250, 193] on td "Calle Concordia 4827, Villa Devoto, Capital Federal, 1419, Argentina 4827" at bounding box center [204, 187] width 128 height 20
copy link "Calle Concordia 4827, Villa Devoto, Capital Federal, 1419, Argentina 4827"
drag, startPoint x: 144, startPoint y: 122, endPoint x: 258, endPoint y: 129, distance: 114.9
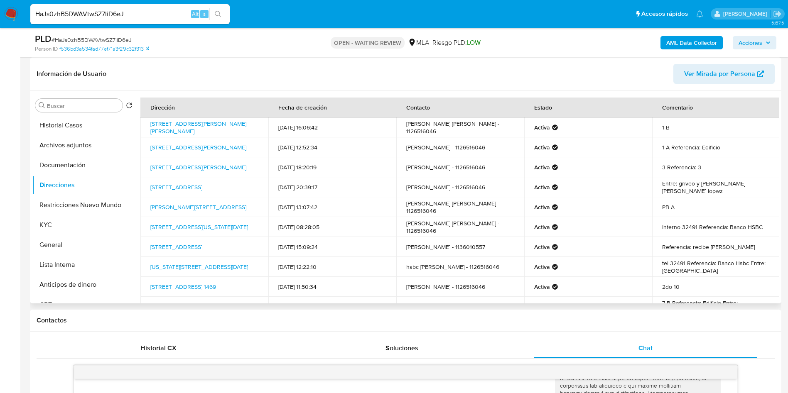
click at [258, 129] on td "Calle Mendoza 4535, Villa Urquiza, Capital Federal, 1431, Argentina 4535" at bounding box center [204, 128] width 128 height 20
copy link "Calle Mendoza 4535, Villa Urquiza, Capital Federal, 1431, Argentina 4535"
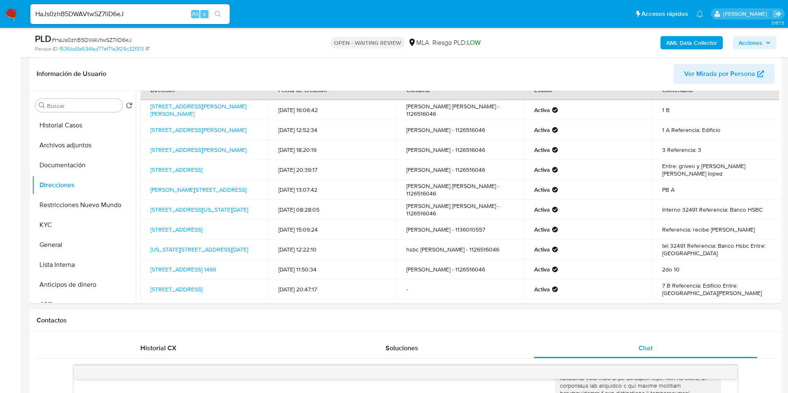
scroll to position [0, 0]
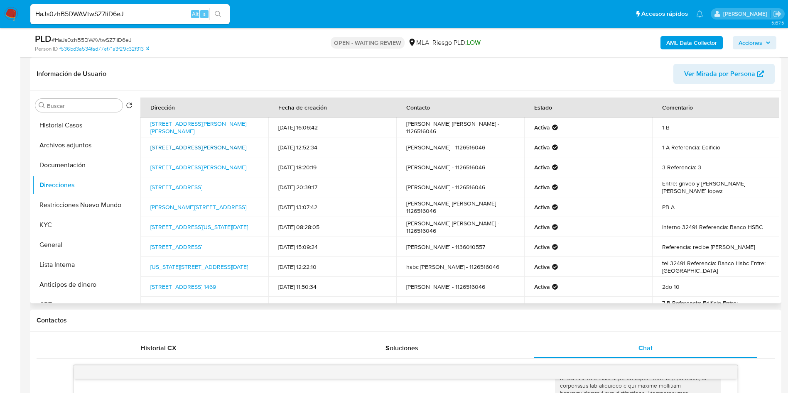
drag, startPoint x: 145, startPoint y: 139, endPoint x: 170, endPoint y: 153, distance: 29.0
click at [170, 153] on td "Av San Martin 6085, Agronomía, Capital Federal, 1419, Argentina 6085" at bounding box center [204, 148] width 128 height 20
copy link "Av San Martin 6085, Agronomía, Capital Federal"
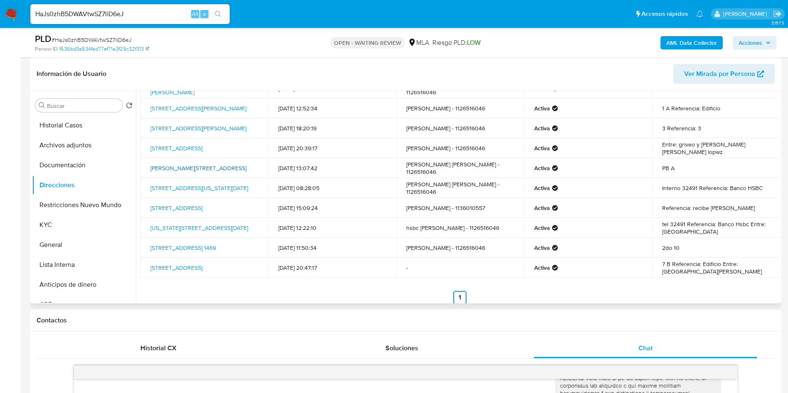
scroll to position [51, 0]
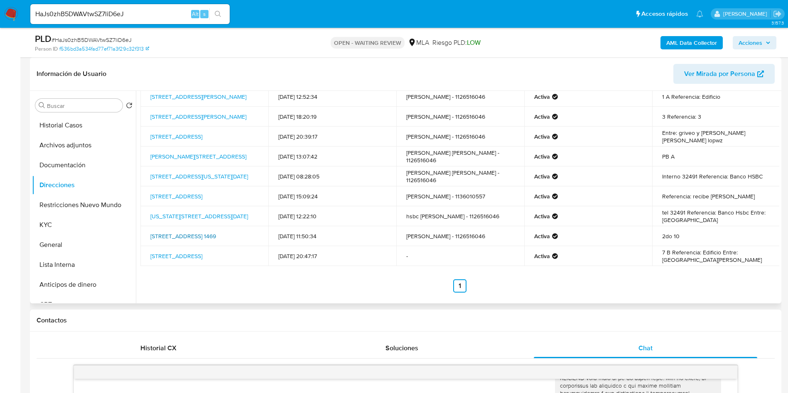
drag, startPoint x: 147, startPoint y: 228, endPoint x: 171, endPoint y: 240, distance: 26.8
click at [171, 240] on td "Belgrano 1469, Monserrat, Capital Federal, 1093, Argentina 1469" at bounding box center [204, 236] width 128 height 20
copy link "Belgrano 1469, Monserrat, Capital Federal,"
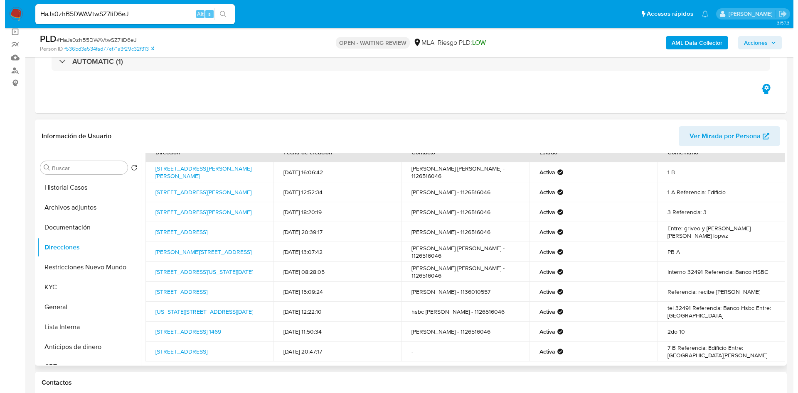
scroll to position [0, 0]
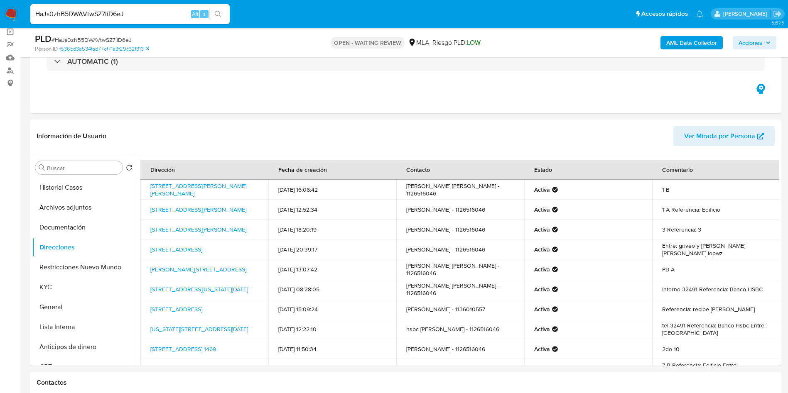
click at [695, 44] on b "AML Data Collector" at bounding box center [691, 42] width 51 height 13
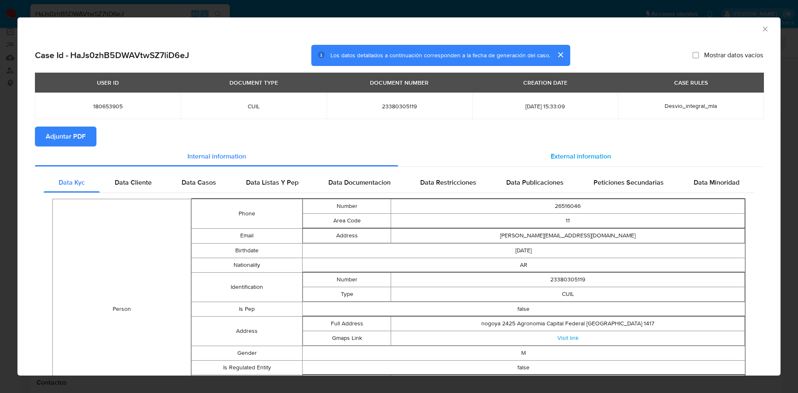
click at [574, 162] on div "External information" at bounding box center [580, 157] width 365 height 20
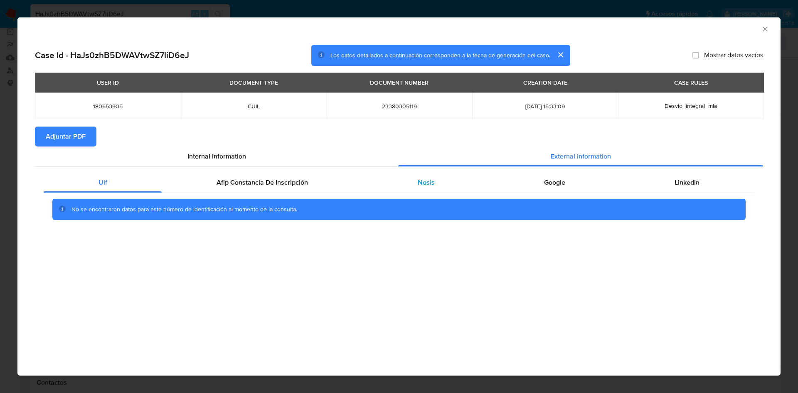
click at [386, 179] on div "Nosis" at bounding box center [426, 183] width 126 height 20
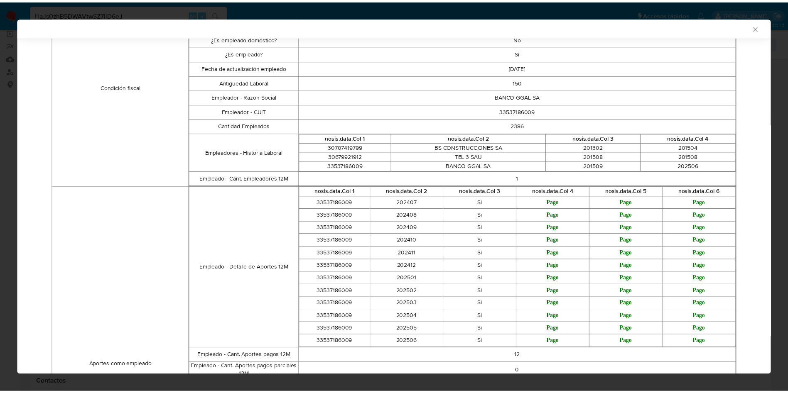
scroll to position [310, 0]
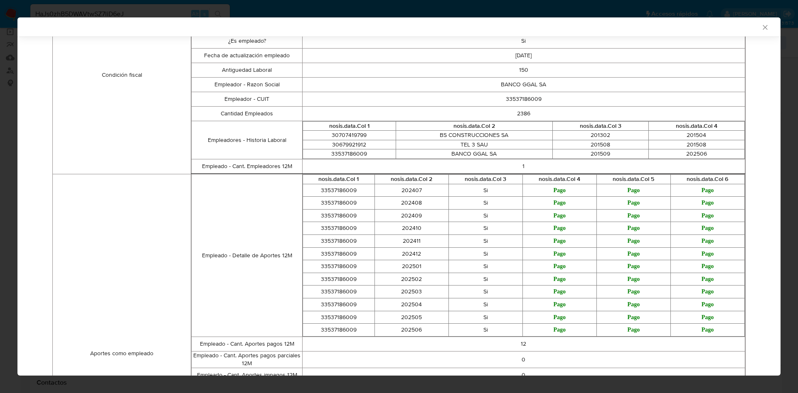
click at [156, 8] on div "AML Data Collector Case Id - HaJs0zhB5DWAVtwSZ7liD6eJ Los datos detallados a co…" at bounding box center [399, 196] width 798 height 393
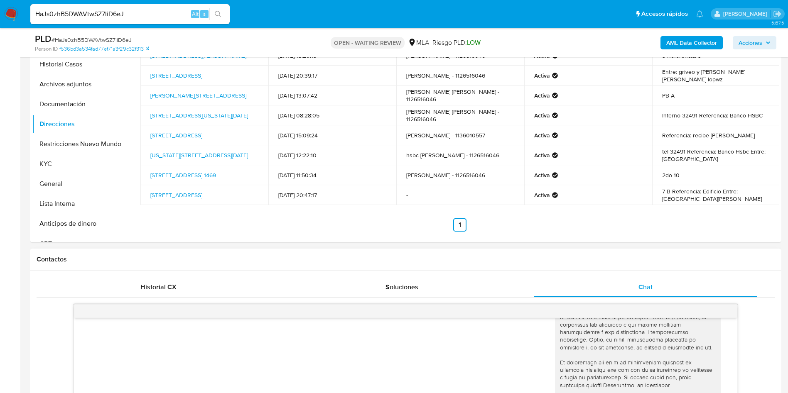
scroll to position [374, 0]
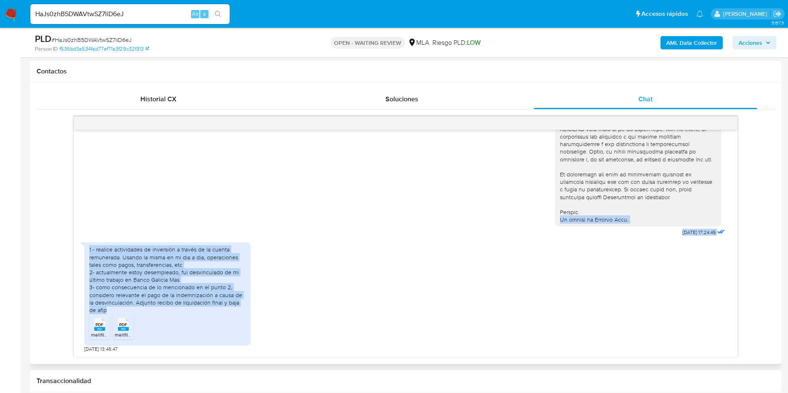
drag, startPoint x: 102, startPoint y: 309, endPoint x: 85, endPoint y: 234, distance: 76.3
click at [85, 234] on div "18/08/2025 17:24:45 1 - realice actividades de inversión a través de la cuenta …" at bounding box center [406, 243] width 664 height 227
copy div "El equipo de Mercado Pago. 18/08/2025 17:24:45 1 - realice actividades de inver…"
click at [117, 257] on div "1 - realice actividades de inversión a través de la cuenta remunerada. Usando l…" at bounding box center [167, 280] width 156 height 68
drag, startPoint x: 111, startPoint y: 312, endPoint x: 87, endPoint y: 251, distance: 65.7
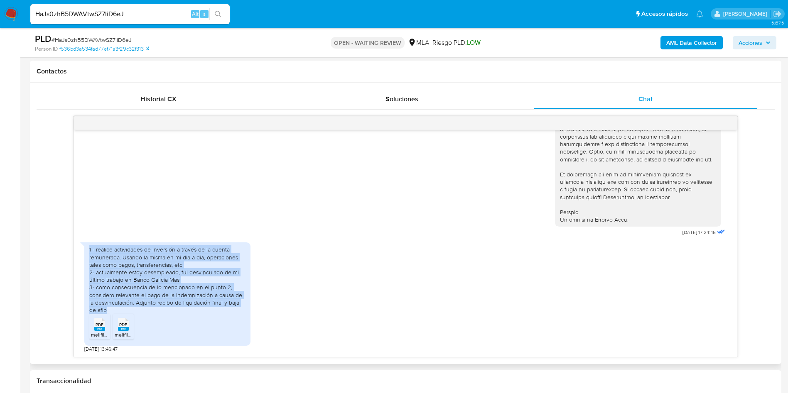
click at [87, 251] on div "1 - realice actividades de inversión a través de la cuenta remunerada. Usando l…" at bounding box center [167, 294] width 166 height 103
copy div "1 - realice actividades de inversión a través de la cuenta remunerada. Usando l…"
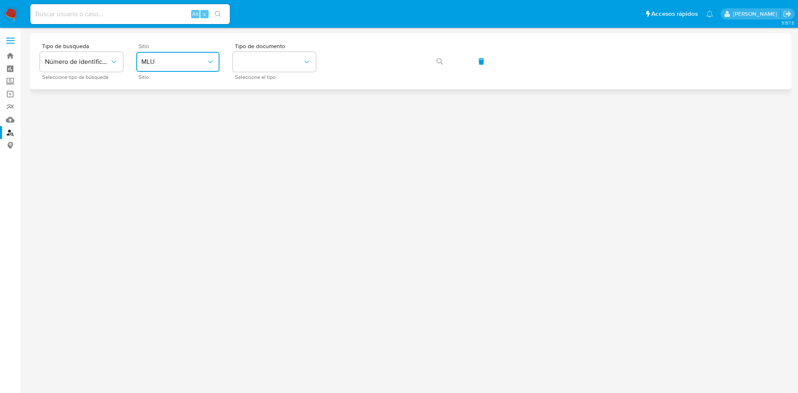
click at [177, 59] on span "MLU" at bounding box center [173, 62] width 65 height 8
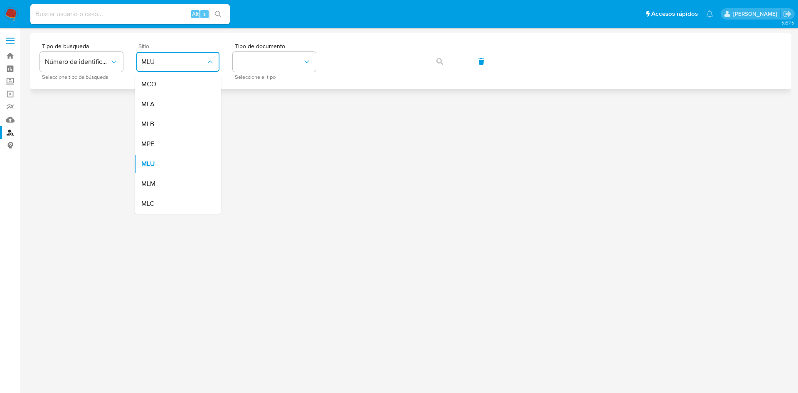
click at [155, 112] on div "MLA" at bounding box center [175, 104] width 68 height 20
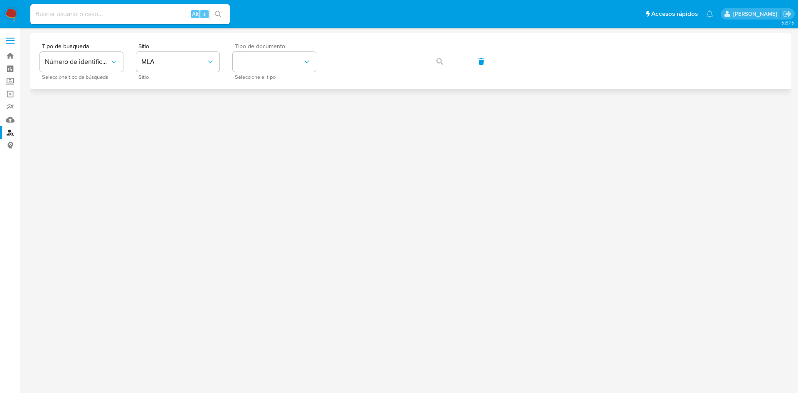
click at [272, 77] on span "Seleccione el tipo" at bounding box center [276, 77] width 83 height 4
click at [272, 62] on button "identificationType" at bounding box center [274, 62] width 83 height 20
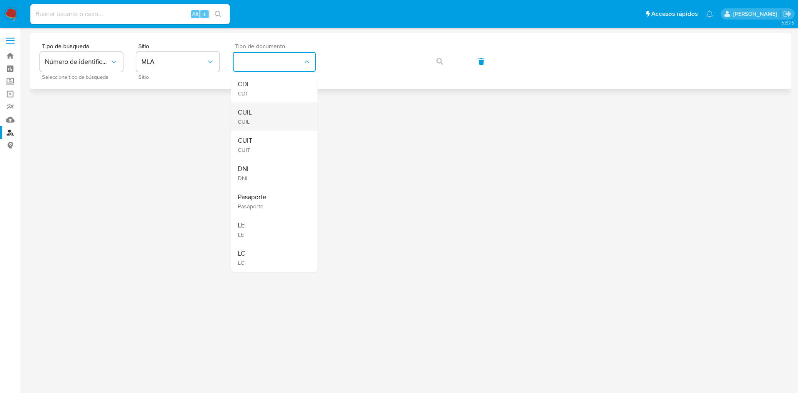
click at [264, 107] on div "CUIL CUIL" at bounding box center [272, 117] width 68 height 28
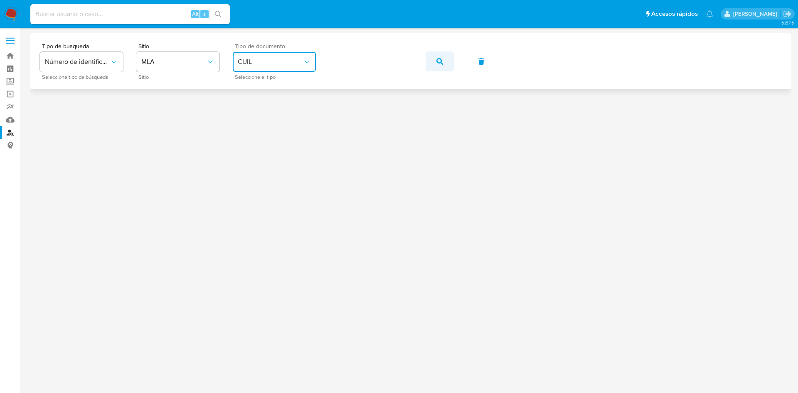
click at [447, 61] on button "button" at bounding box center [439, 62] width 28 height 20
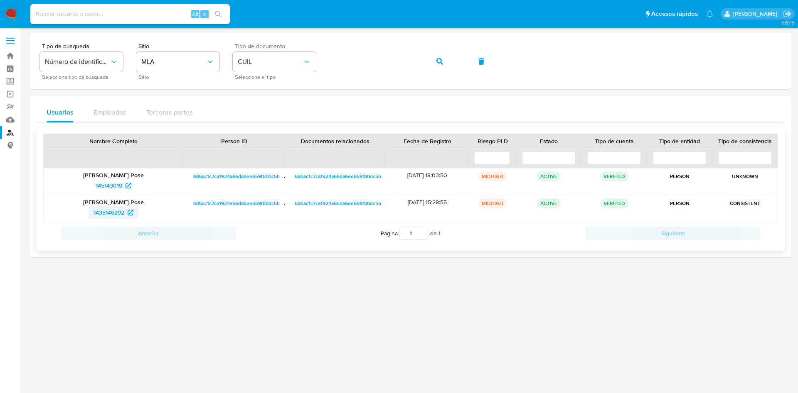
click at [98, 216] on span "1435146292" at bounding box center [108, 212] width 31 height 13
drag, startPoint x: 111, startPoint y: 179, endPoint x: 309, endPoint y: -32, distance: 289.2
click at [309, 0] on html "Pausado Ver notificaciones Alt s Accesos rápidos Presiona las siguientes teclas…" at bounding box center [399, 196] width 798 height 393
click at [436, 64] on button "button" at bounding box center [439, 62] width 28 height 20
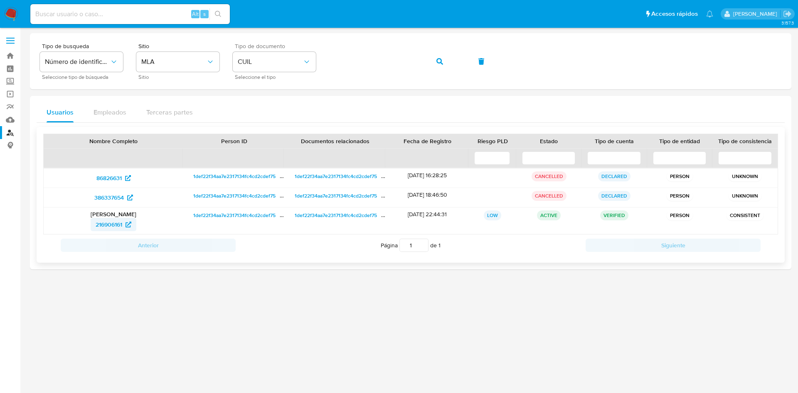
click at [113, 220] on span "216906161" at bounding box center [109, 224] width 27 height 13
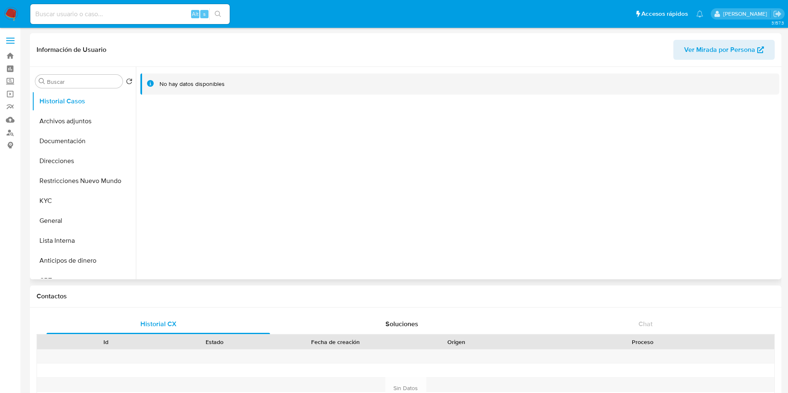
select select "10"
click at [70, 164] on button "Direcciones" at bounding box center [80, 161] width 97 height 20
click at [711, 42] on span "Ver Mirada por Persona" at bounding box center [719, 50] width 71 height 20
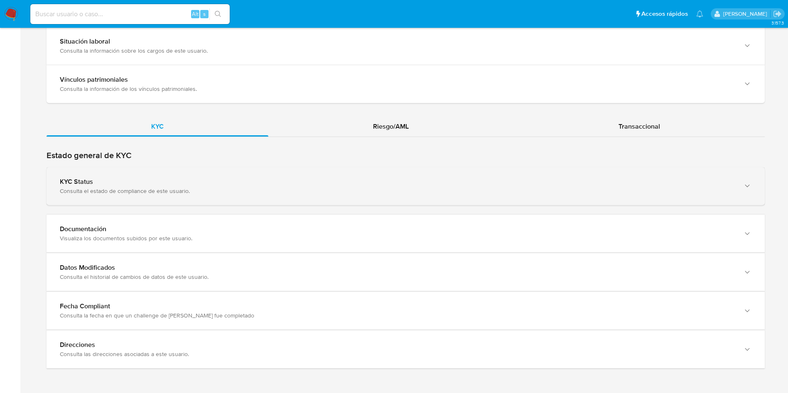
scroll to position [684, 0]
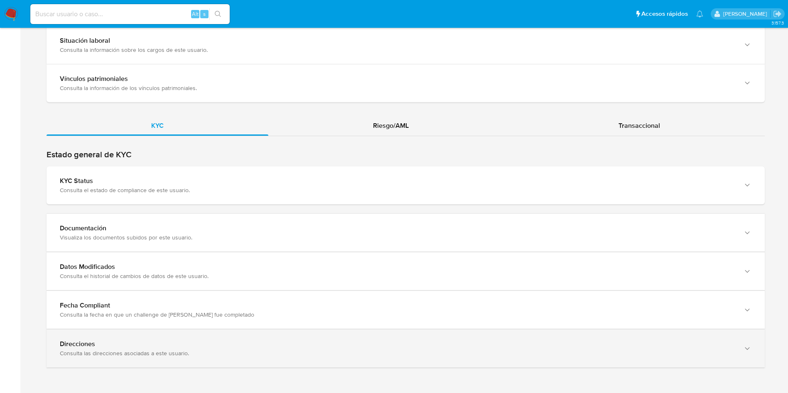
click at [110, 331] on div "Direcciones Consulta las direcciones asociadas a este usuario." at bounding box center [406, 349] width 718 height 38
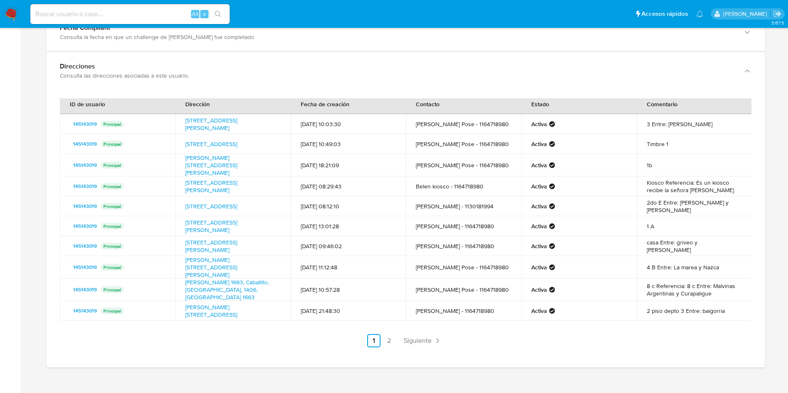
scroll to position [0, 0]
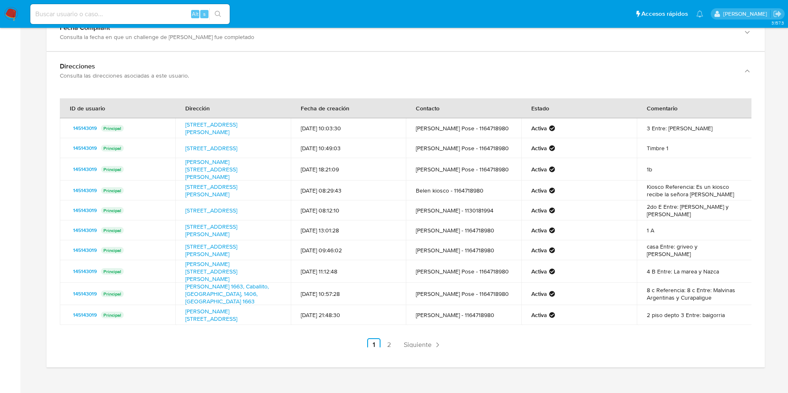
drag, startPoint x: 176, startPoint y: 123, endPoint x: 281, endPoint y: 136, distance: 105.4
click at [281, 136] on td "[STREET_ADDRESS][PERSON_NAME]" at bounding box center [233, 128] width 116 height 20
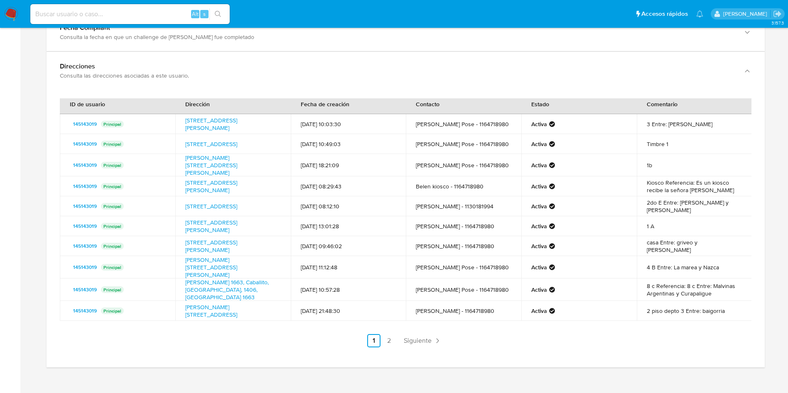
scroll to position [14, 0]
click at [383, 341] on link "2" at bounding box center [388, 340] width 13 height 13
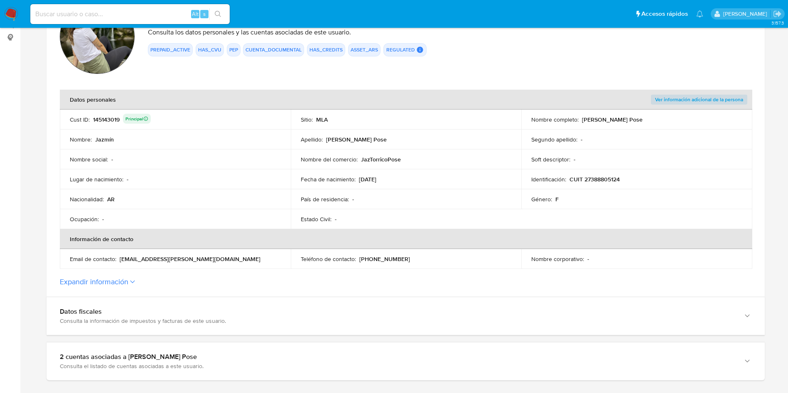
scroll to position [0, 0]
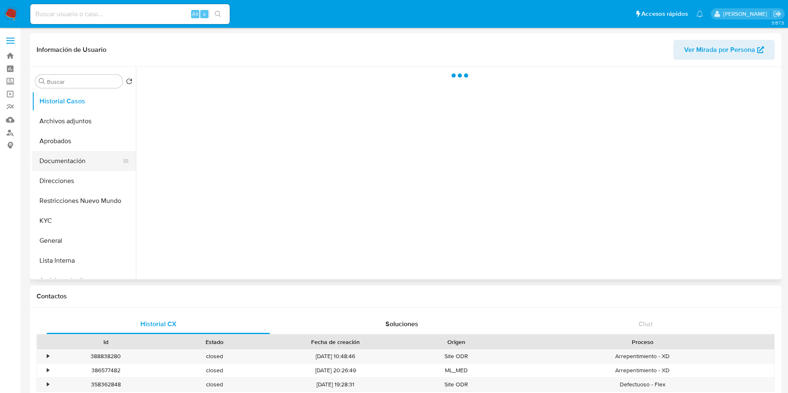
click at [59, 160] on button "Documentación" at bounding box center [80, 161] width 97 height 20
click at [59, 179] on button "Direcciones" at bounding box center [80, 181] width 97 height 20
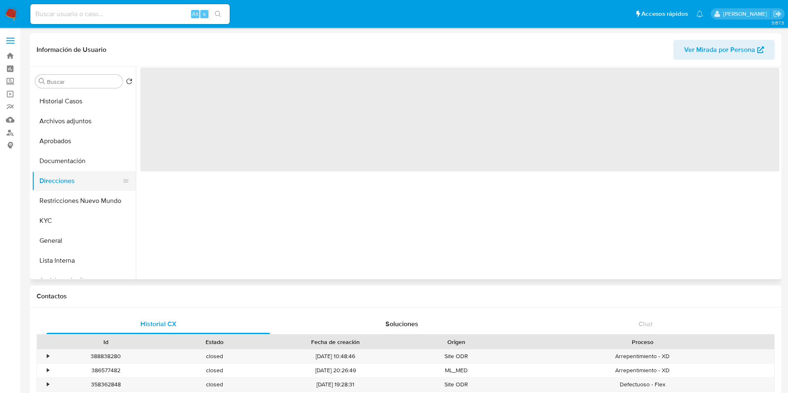
select select "10"
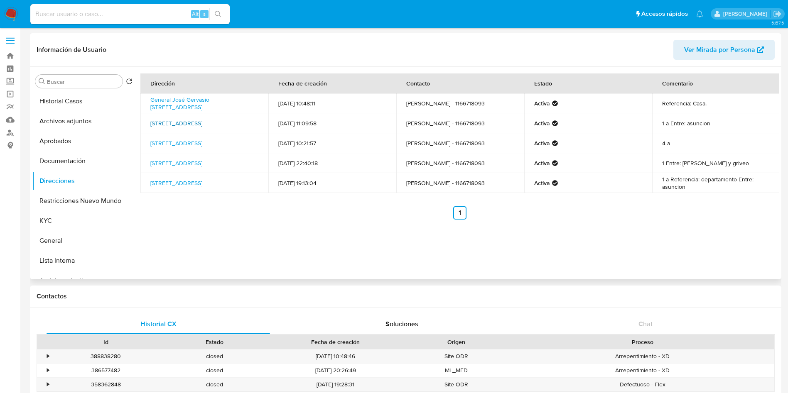
drag, startPoint x: 143, startPoint y: 119, endPoint x: 210, endPoint y: 128, distance: 67.5
click at [210, 128] on td "[STREET_ADDRESS]" at bounding box center [204, 123] width 128 height 20
copy link "[STREET_ADDRESS]"
